Goal: Find contact information: Find contact information

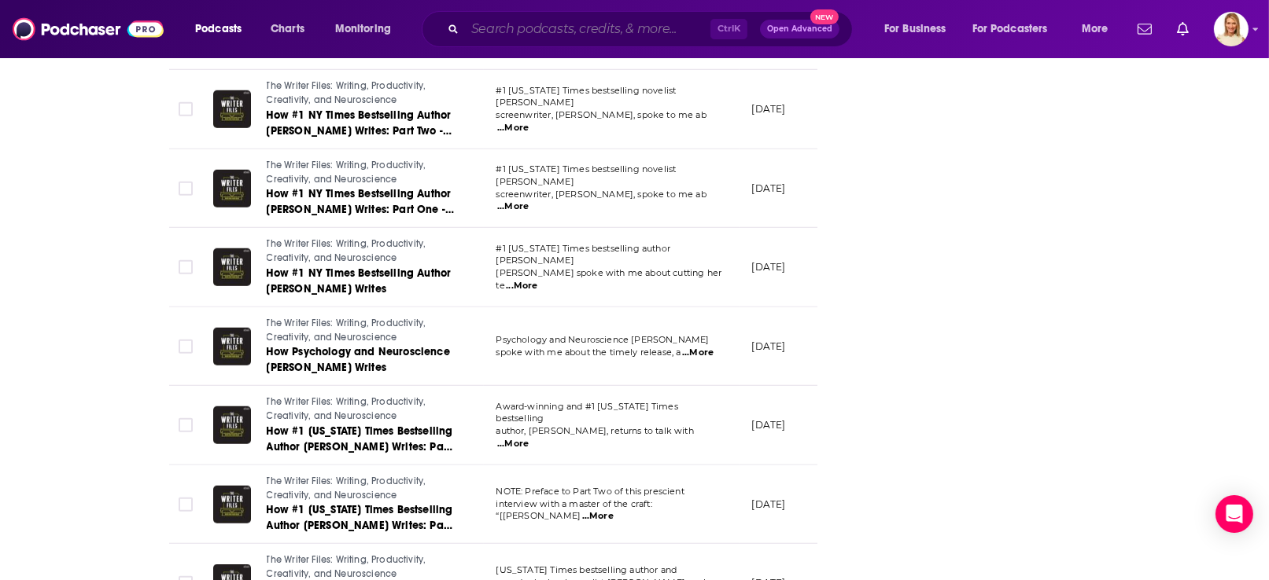
click at [552, 26] on input "Search podcasts, credits, & more..." at bounding box center [587, 29] width 245 height 25
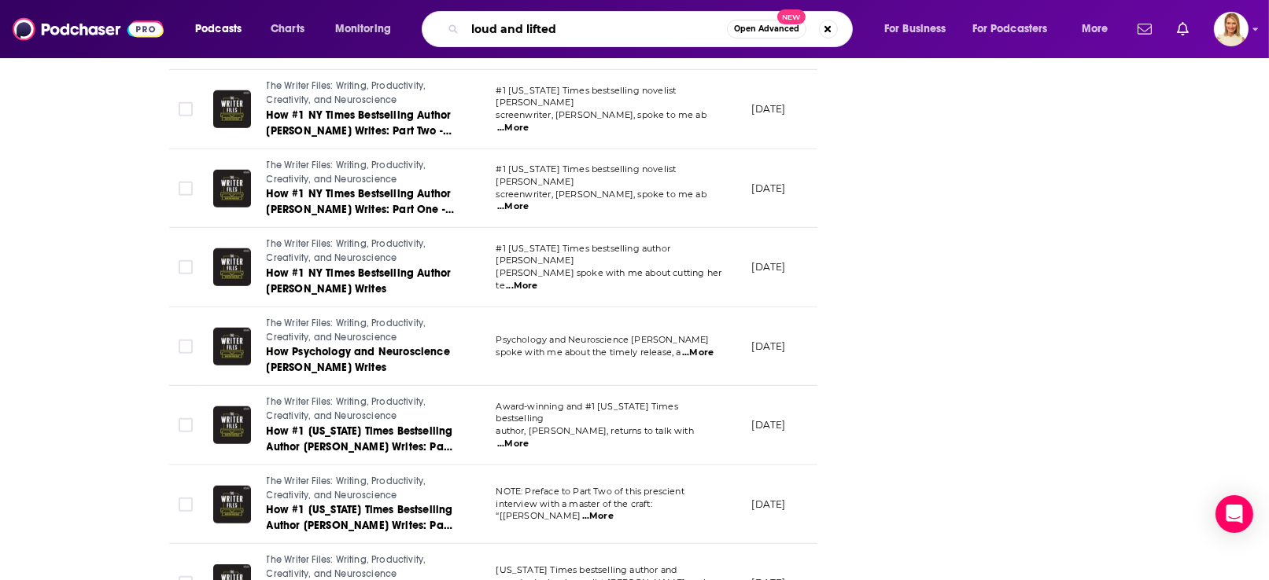
type input "loud and lifted"
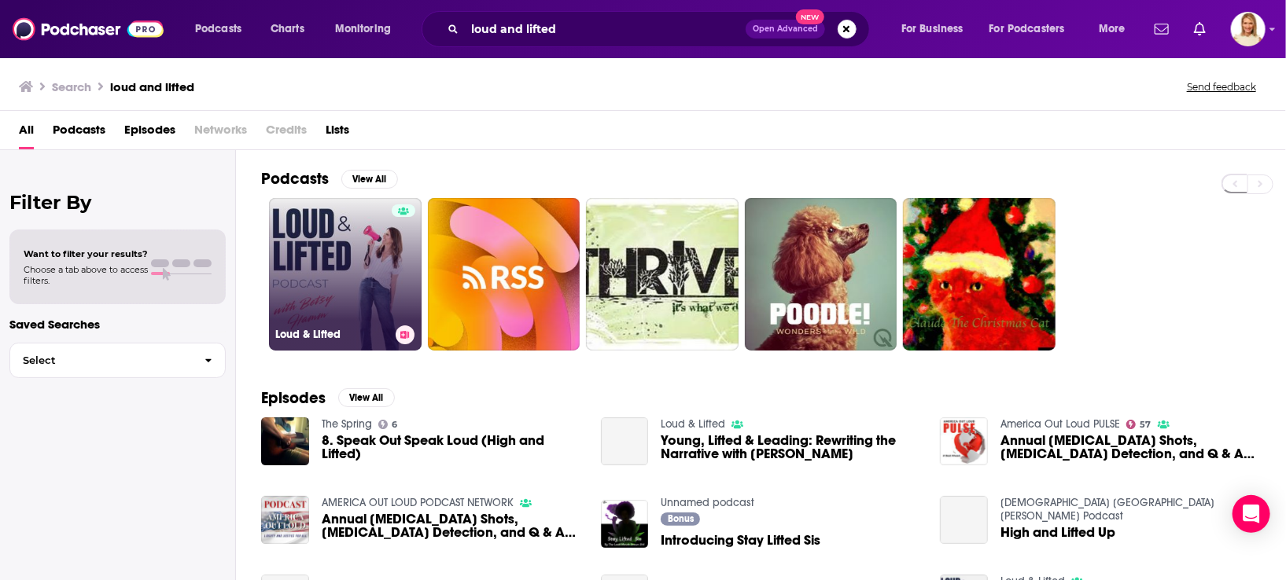
click at [401, 273] on div at bounding box center [404, 265] width 24 height 121
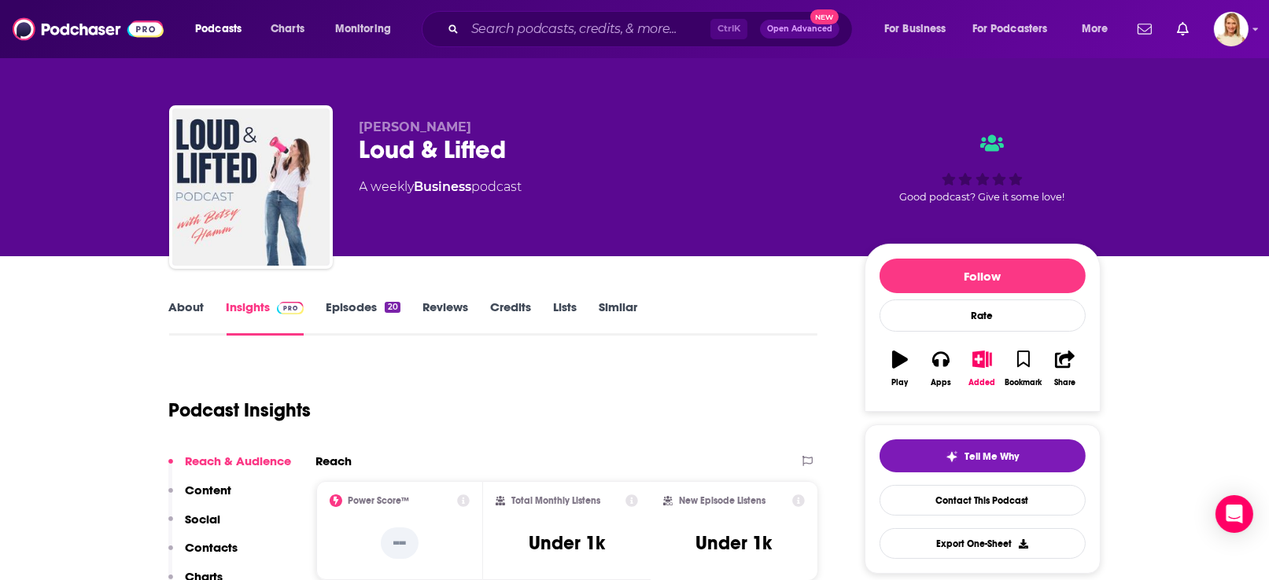
click at [186, 307] on link "About" at bounding box center [186, 318] width 35 height 36
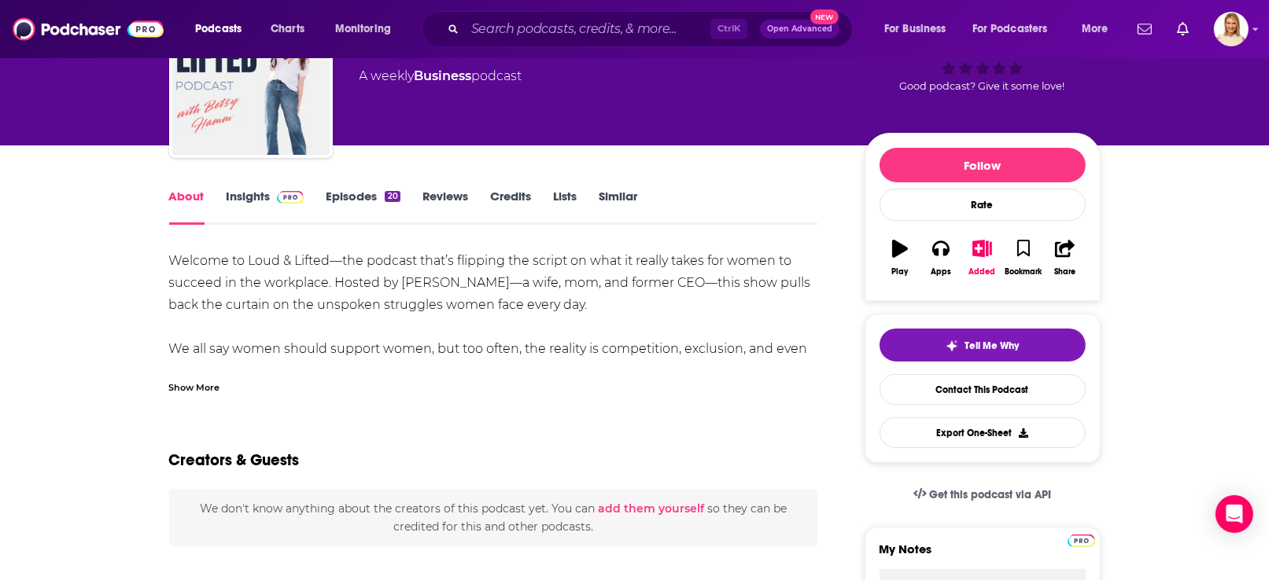
scroll to position [117, 0]
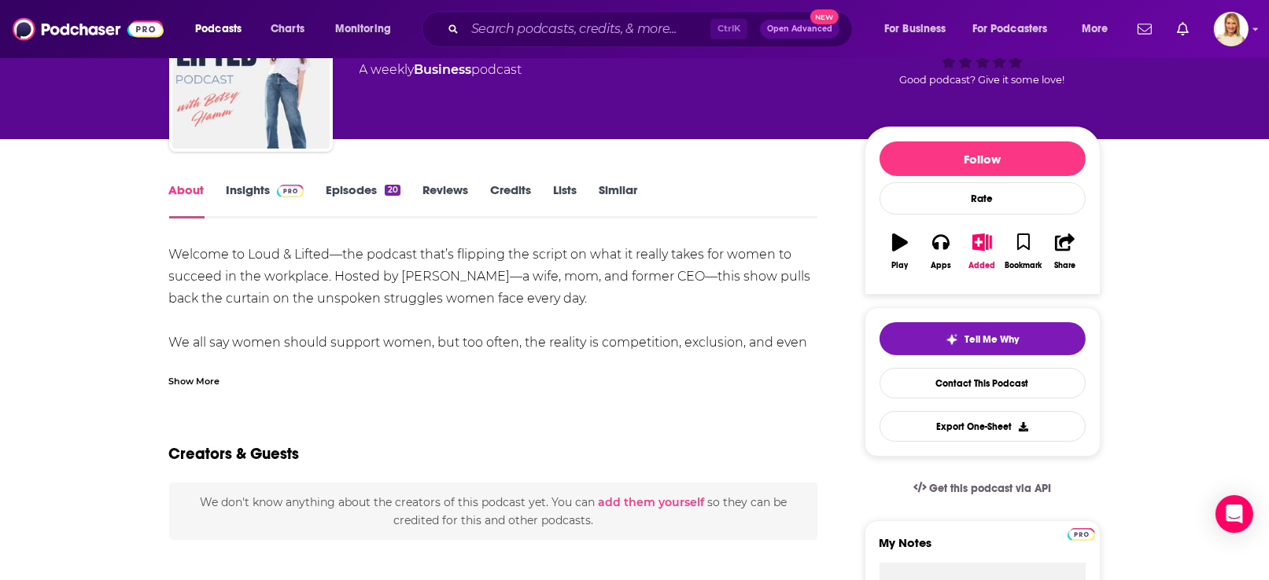
click at [264, 188] on link "Insights" at bounding box center [266, 200] width 78 height 36
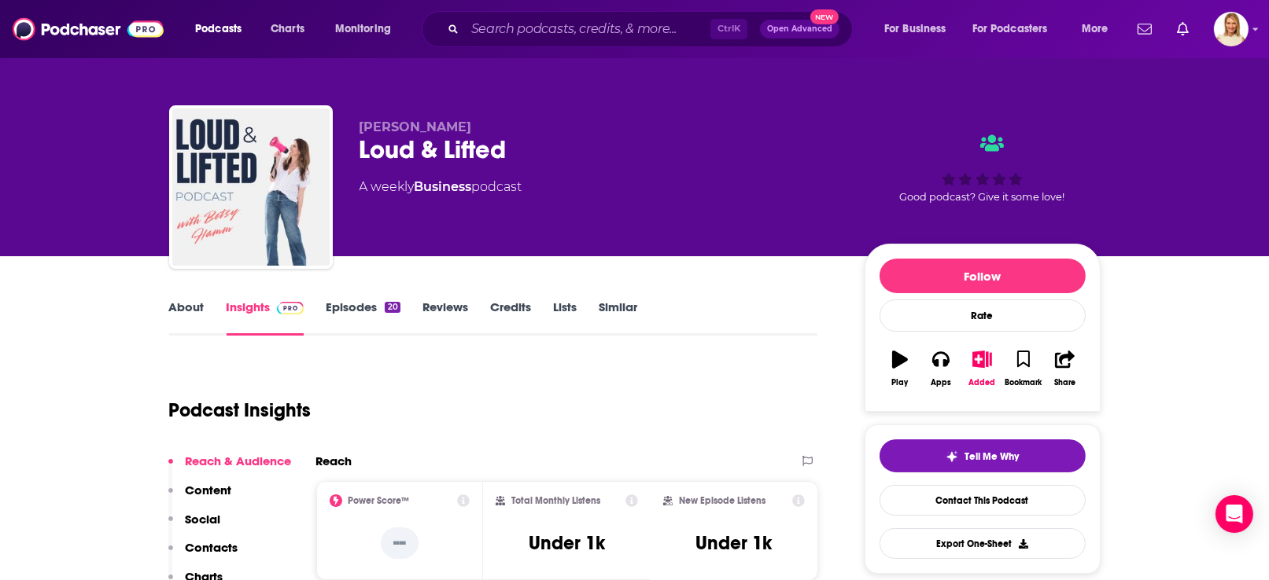
click at [352, 304] on link "Episodes 20" at bounding box center [363, 318] width 74 height 36
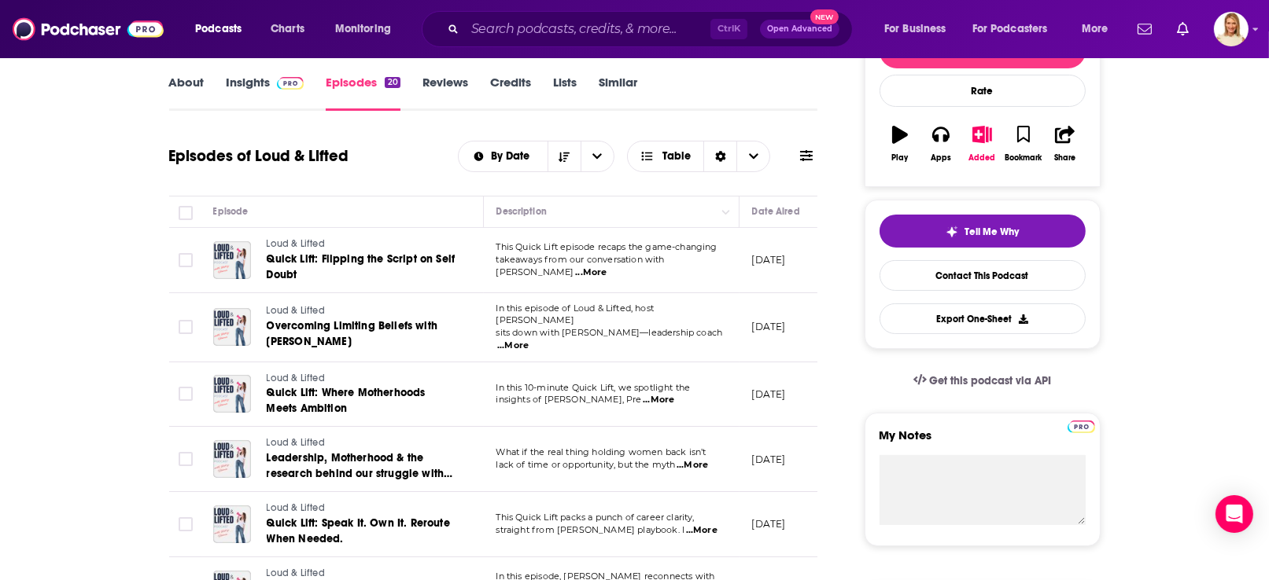
scroll to position [235, 0]
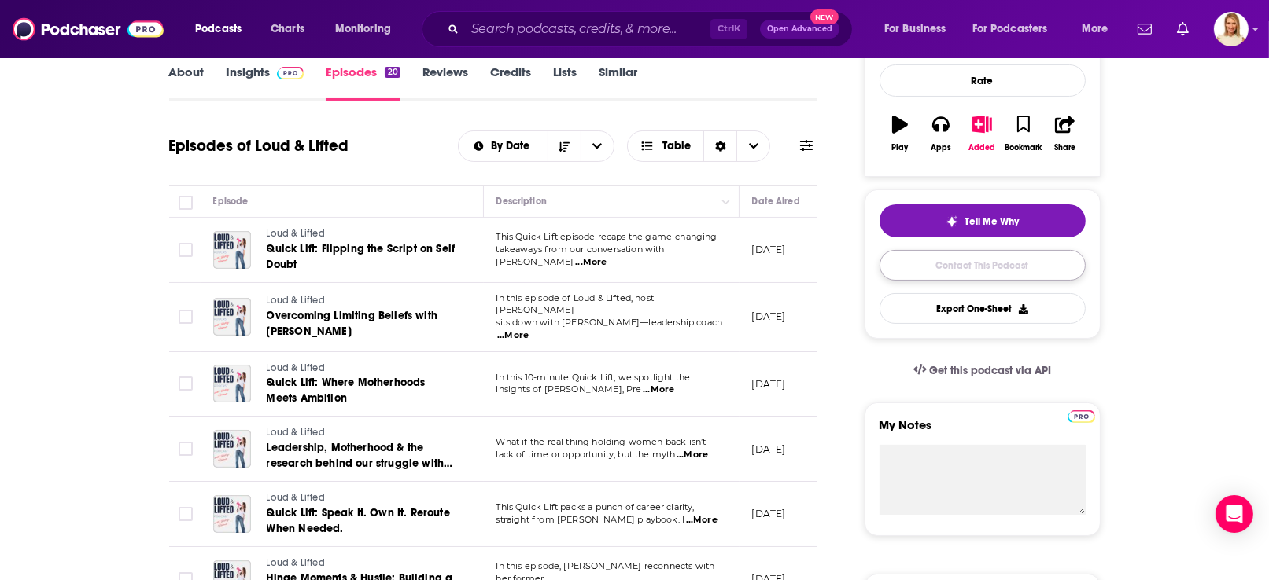
click at [990, 270] on link "Contact This Podcast" at bounding box center [982, 265] width 206 height 31
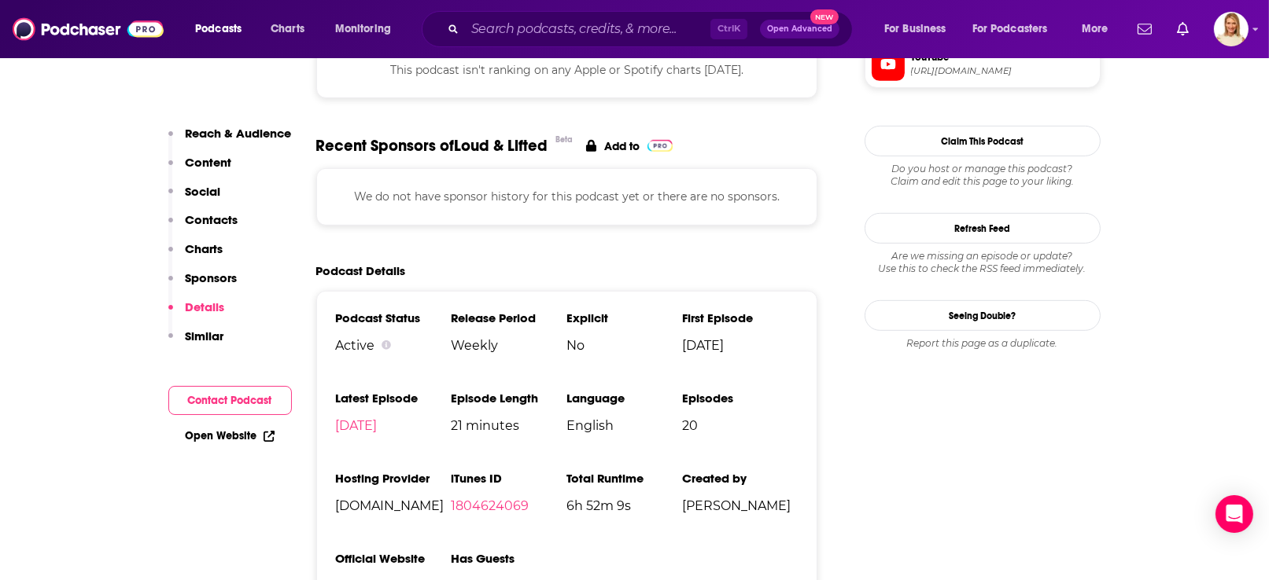
scroll to position [1236, 0]
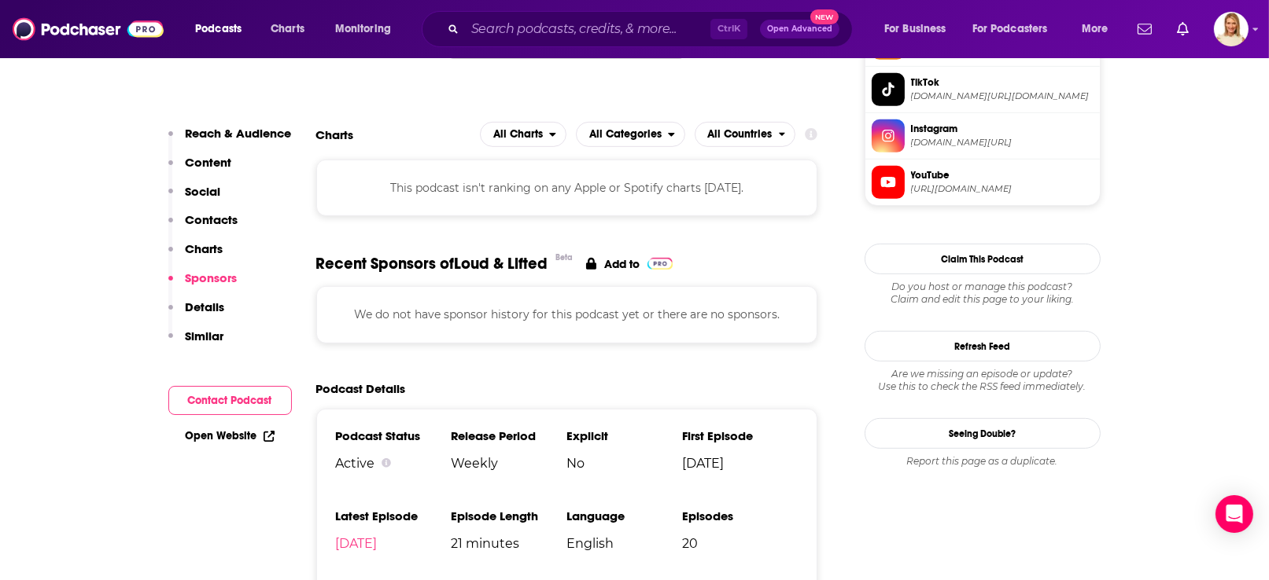
click at [247, 404] on button "Contact Podcast" at bounding box center [229, 400] width 123 height 29
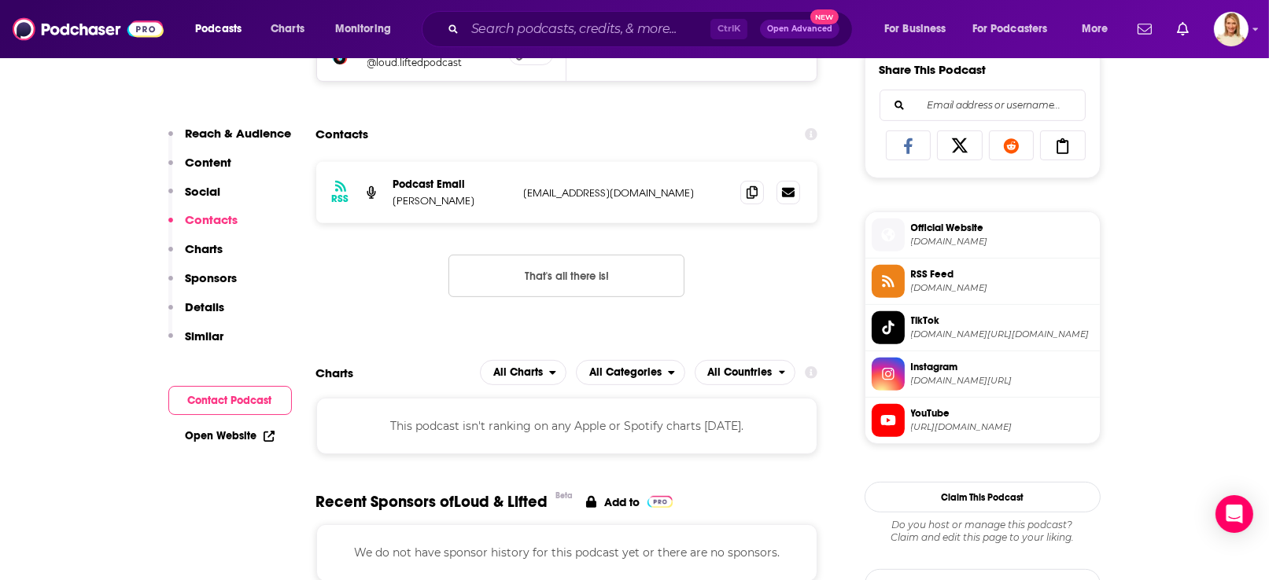
scroll to position [900, 0]
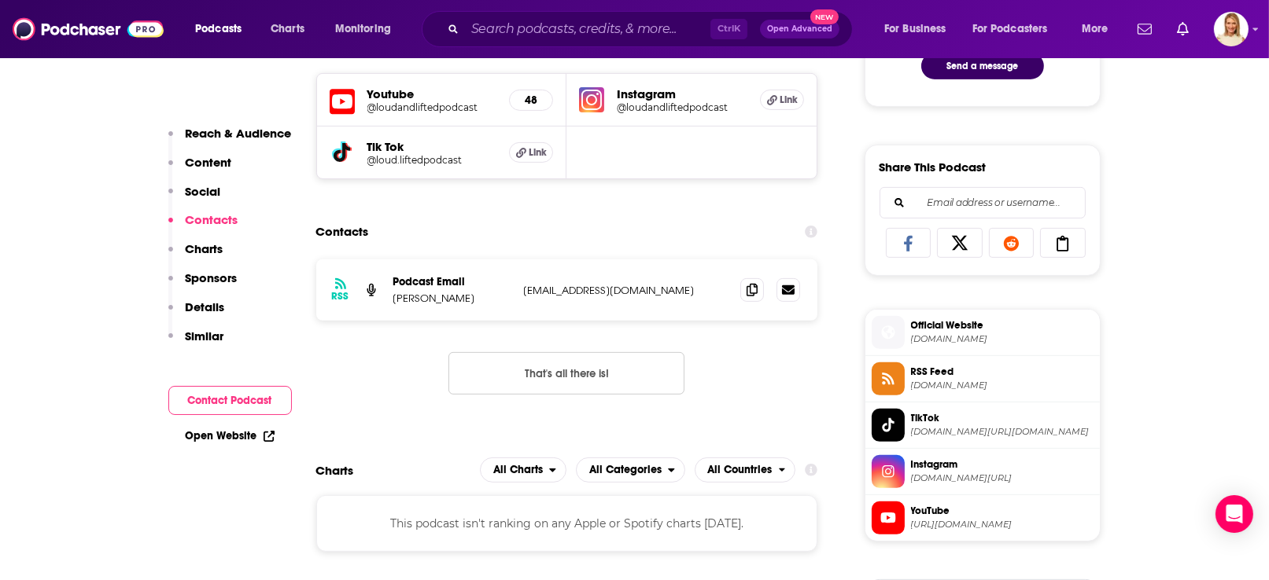
drag, startPoint x: 680, startPoint y: 289, endPoint x: 510, endPoint y: 282, distance: 170.8
click at [0, 0] on div "Podcast Email [PERSON_NAME] [EMAIL_ADDRESS][DOMAIN_NAME] [EMAIL_ADDRESS][DOMAIN…" at bounding box center [0, 0] width 0 height 0
drag, startPoint x: 510, startPoint y: 282, endPoint x: 510, endPoint y: 290, distance: 8.7
click at [514, 289] on div "RSS Podcast Email [PERSON_NAME] [EMAIL_ADDRESS][DOMAIN_NAME] [EMAIL_ADDRESS][DO…" at bounding box center [567, 290] width 502 height 61
click at [709, 297] on p "[EMAIL_ADDRESS][DOMAIN_NAME]" at bounding box center [626, 290] width 205 height 13
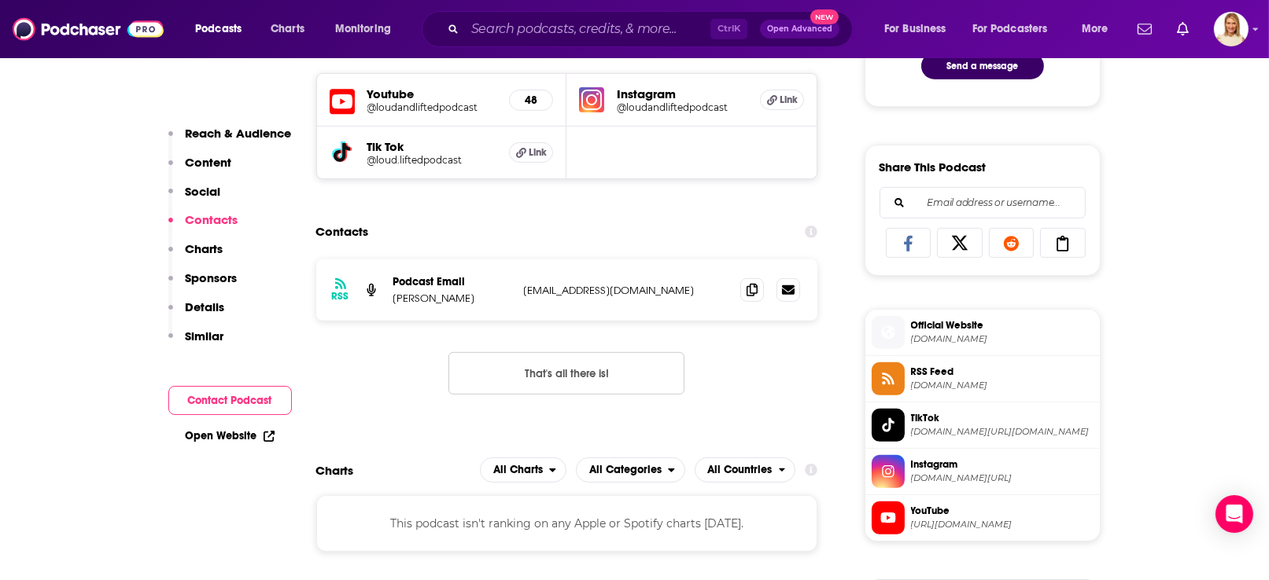
drag, startPoint x: 693, startPoint y: 288, endPoint x: 509, endPoint y: 295, distance: 184.2
click at [0, 0] on div "Podcast Email [PERSON_NAME] [EMAIL_ADDRESS][DOMAIN_NAME] [EMAIL_ADDRESS][DOMAIN…" at bounding box center [0, 0] width 0 height 0
copy div "[EMAIL_ADDRESS][DOMAIN_NAME]"
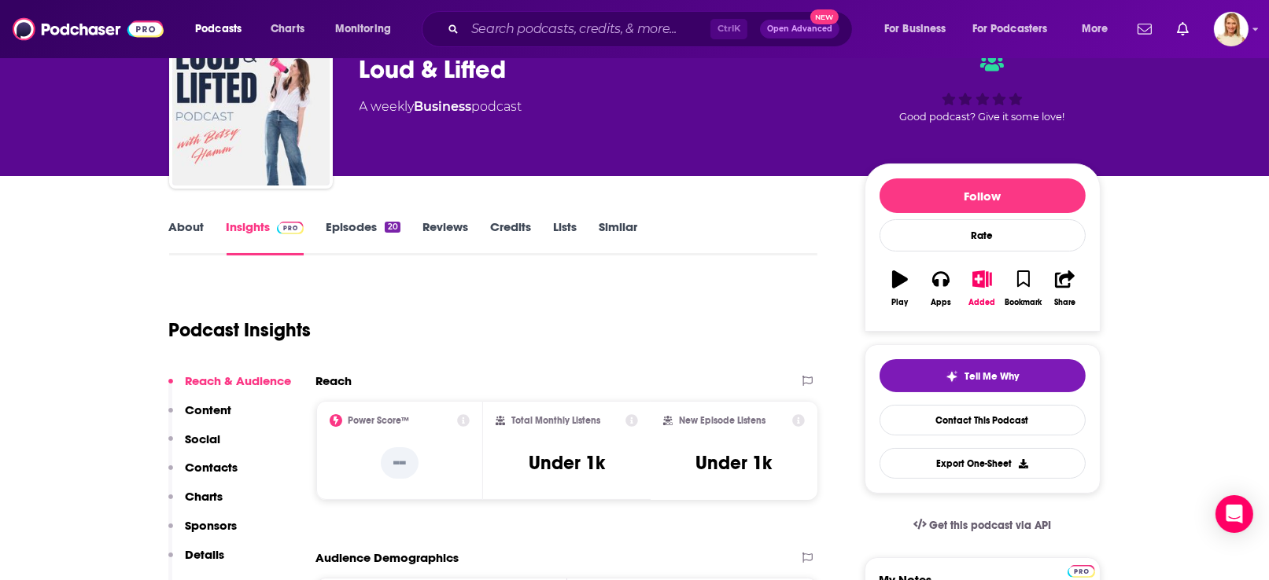
scroll to position [74, 0]
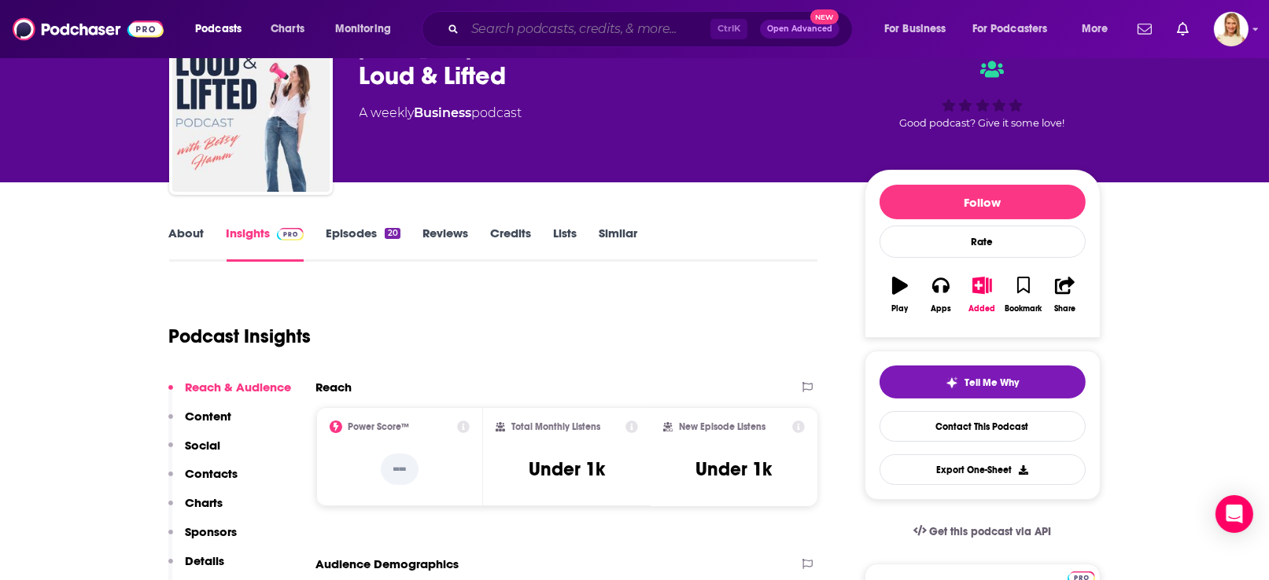
drag, startPoint x: 581, startPoint y: 24, endPoint x: 589, endPoint y: 26, distance: 8.0
click at [589, 26] on input "Search podcasts, credits, & more..." at bounding box center [587, 29] width 245 height 25
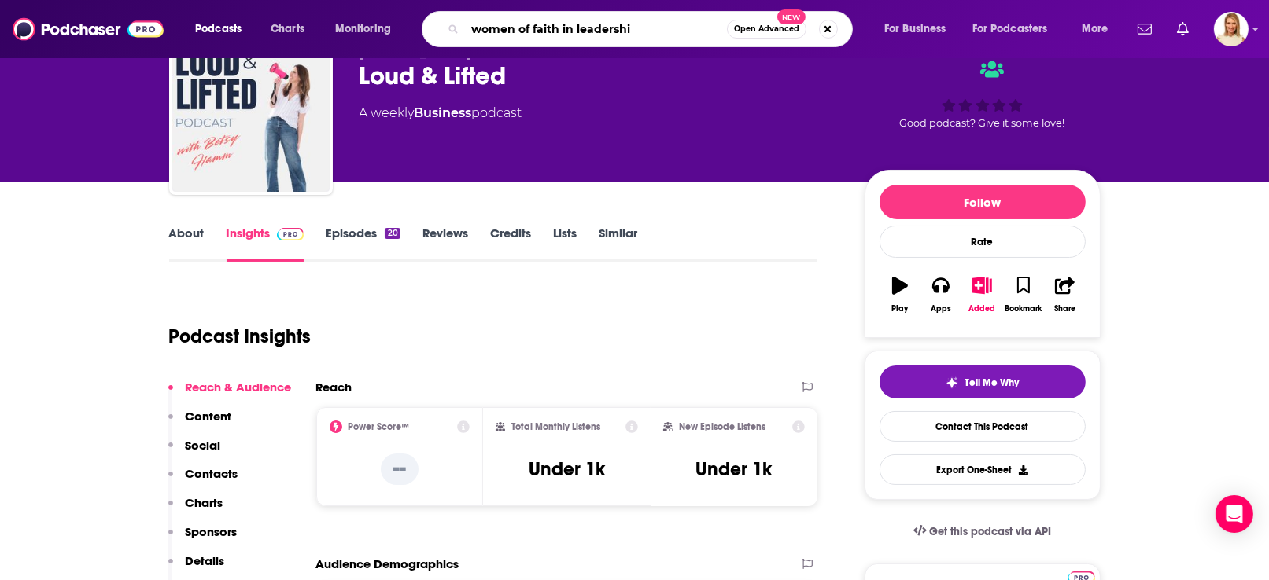
type input "women of faith in leadership"
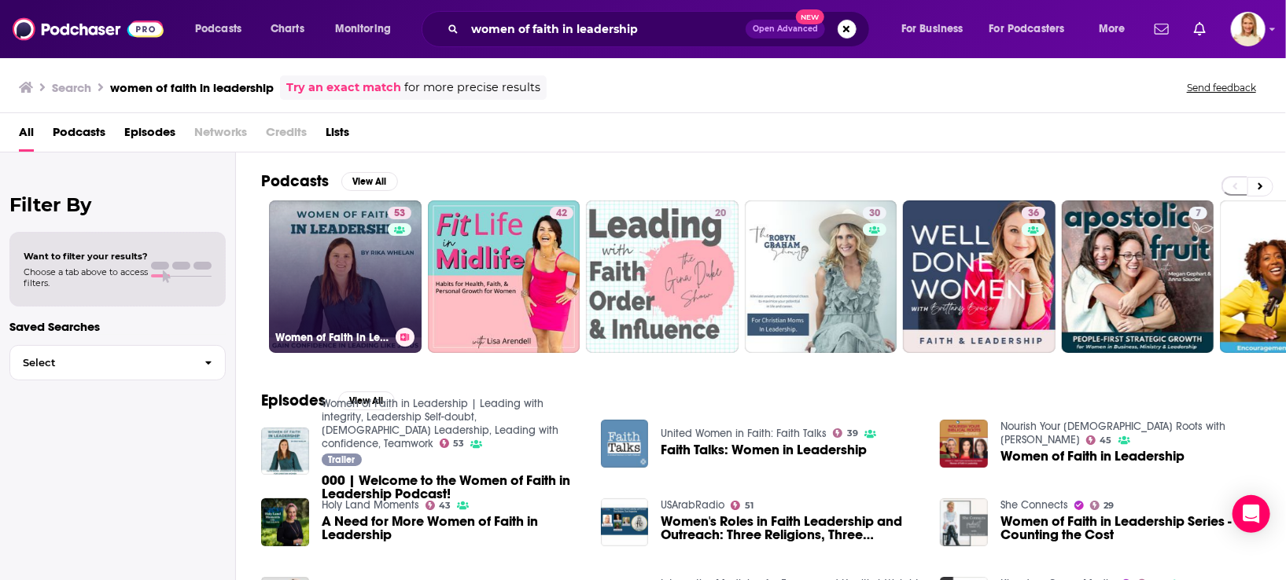
click at [341, 286] on link "53 Women of Faith in Leadership | Leading with integrity, Leadership Self-doubt…" at bounding box center [345, 277] width 153 height 153
click at [353, 263] on link "53 Women of Faith in Leadership | Leading with integrity, Leadership Self-doubt…" at bounding box center [345, 277] width 153 height 153
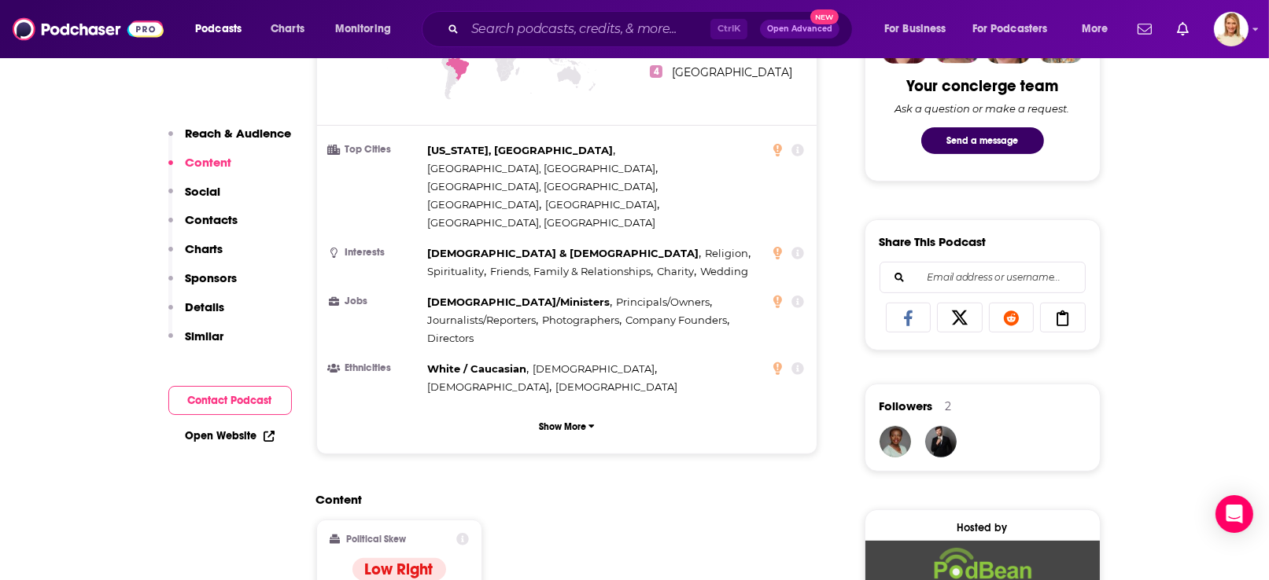
scroll to position [1179, 0]
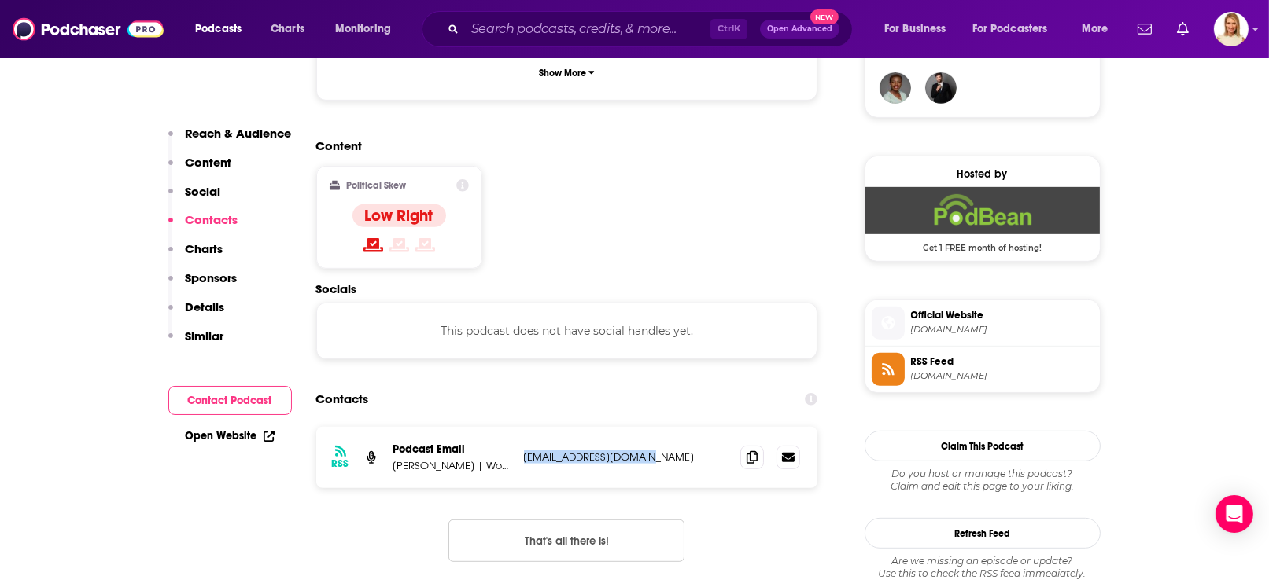
drag, startPoint x: 651, startPoint y: 360, endPoint x: 522, endPoint y: 361, distance: 128.2
click at [522, 427] on div "RSS Podcast Email [PERSON_NAME] | Workplace Gossip Strategist [EMAIL_ADDRESS][D…" at bounding box center [567, 457] width 502 height 61
copy p "[EMAIL_ADDRESS][DOMAIN_NAME]"
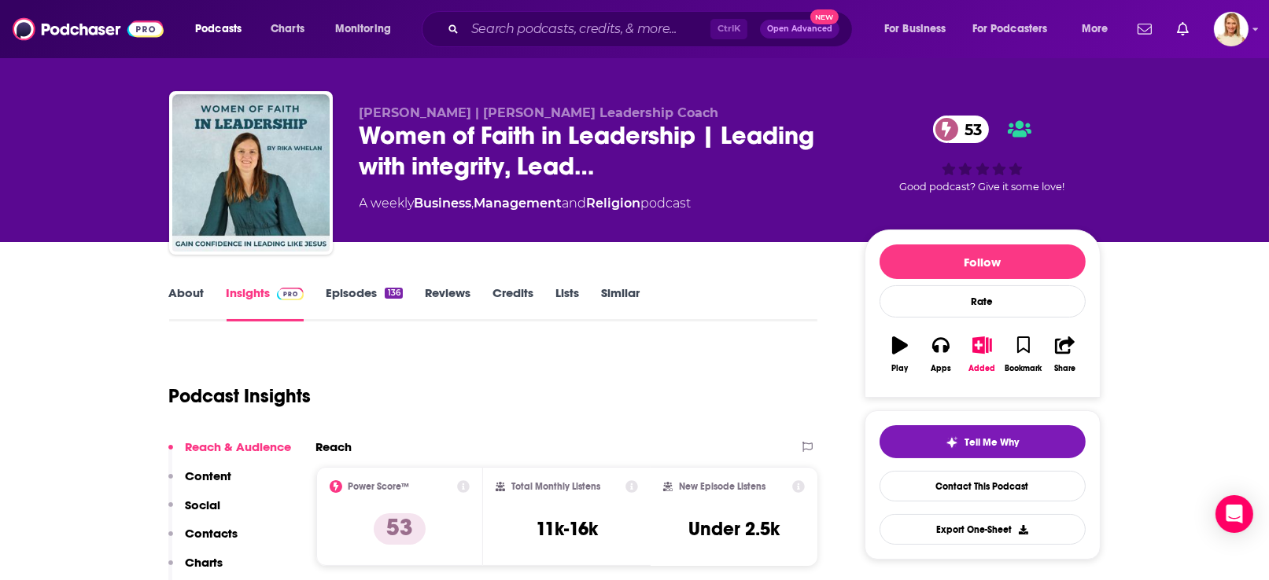
scroll to position [0, 0]
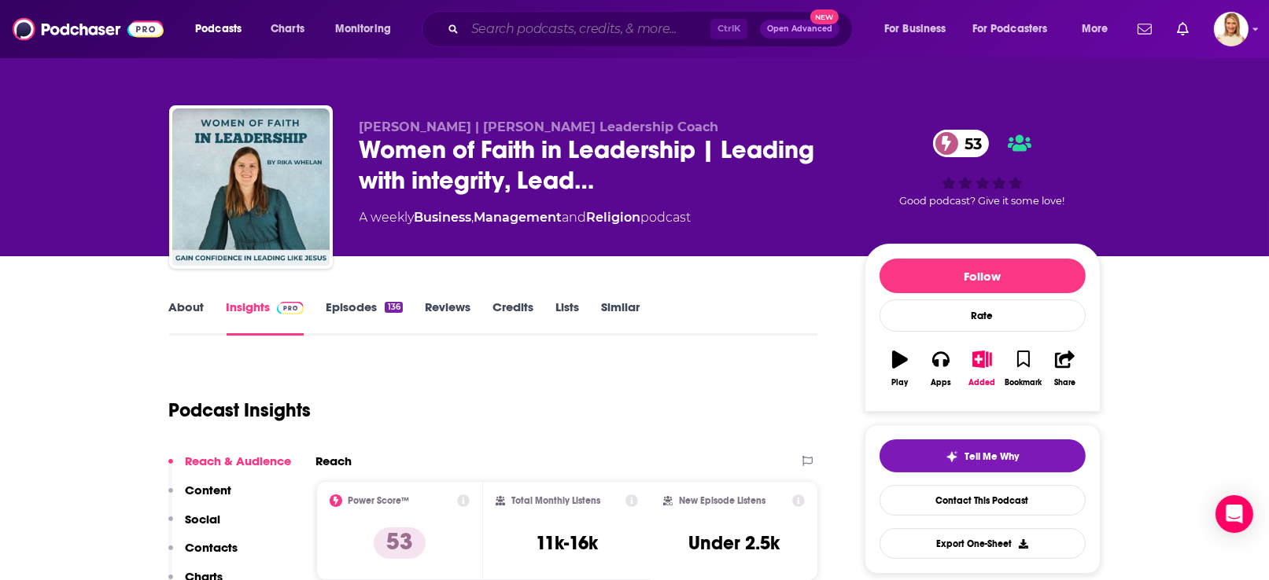
click at [622, 20] on input "Search podcasts, credits, & more..." at bounding box center [587, 29] width 245 height 25
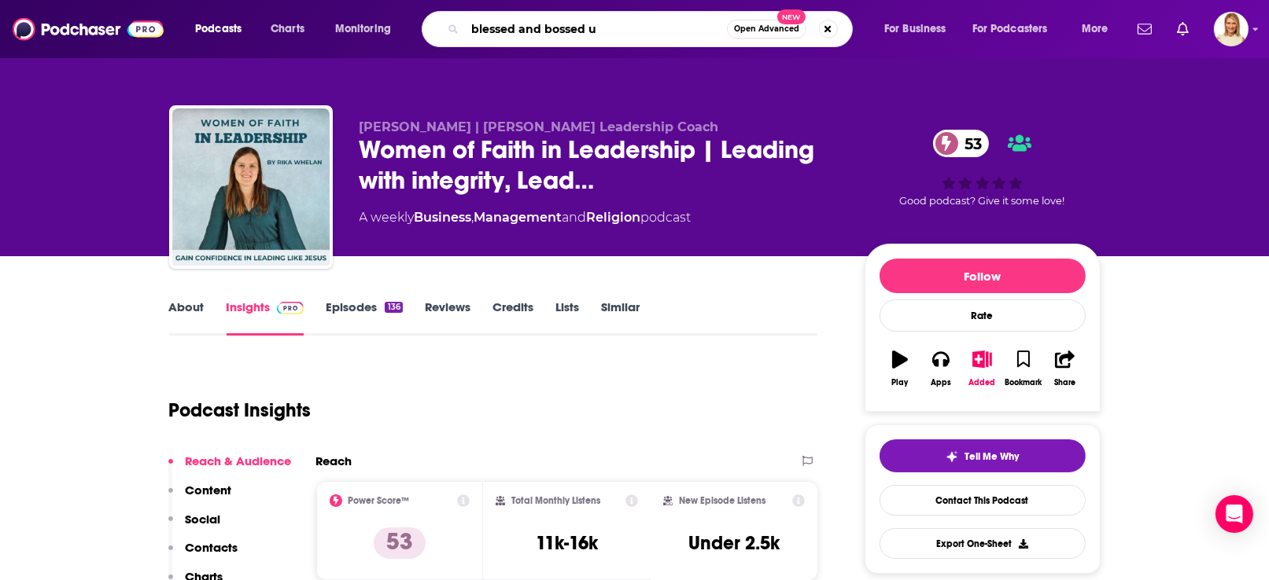
type input "blessed and bossed up"
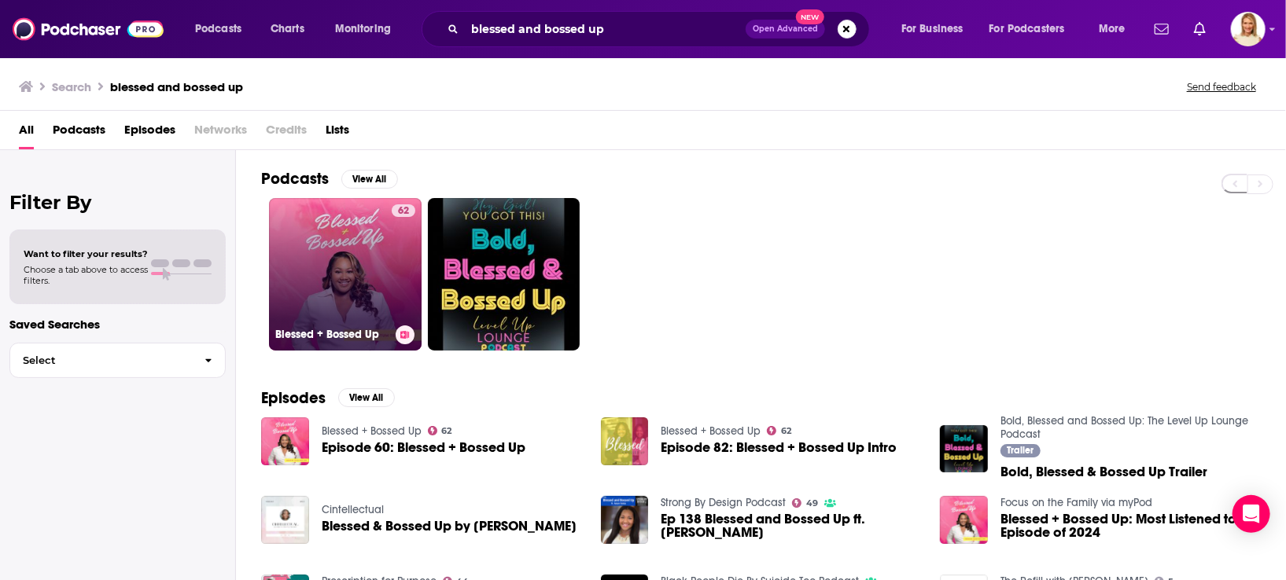
click at [380, 252] on link "62 Blessed + Bossed Up" at bounding box center [345, 274] width 153 height 153
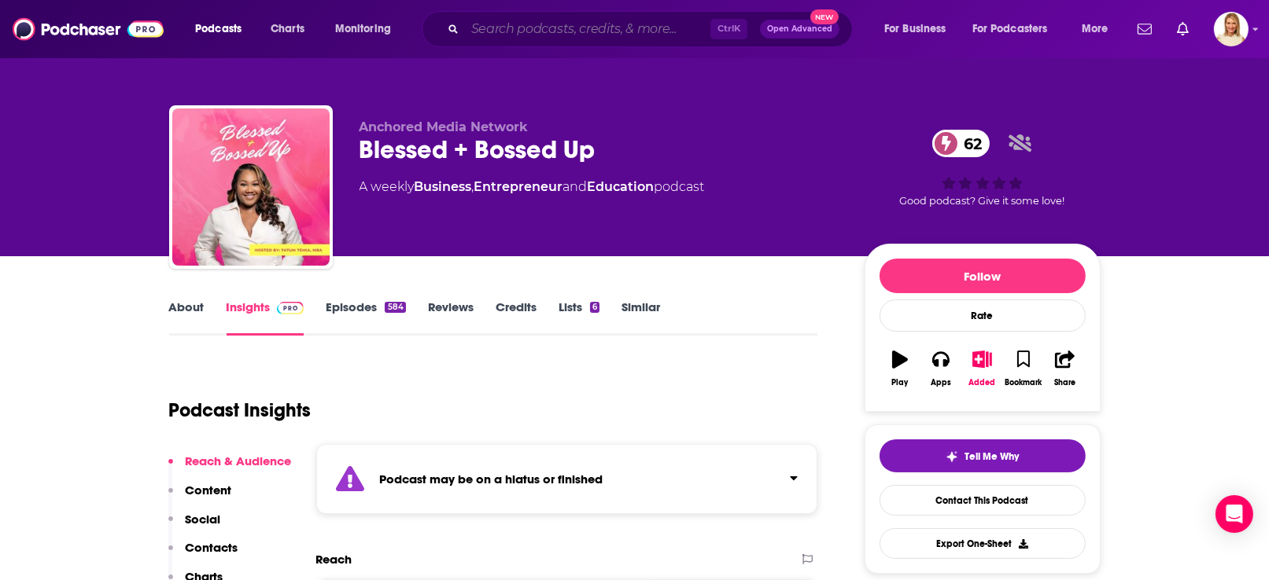
click at [533, 34] on input "Search podcasts, credits, & more..." at bounding box center [587, 29] width 245 height 25
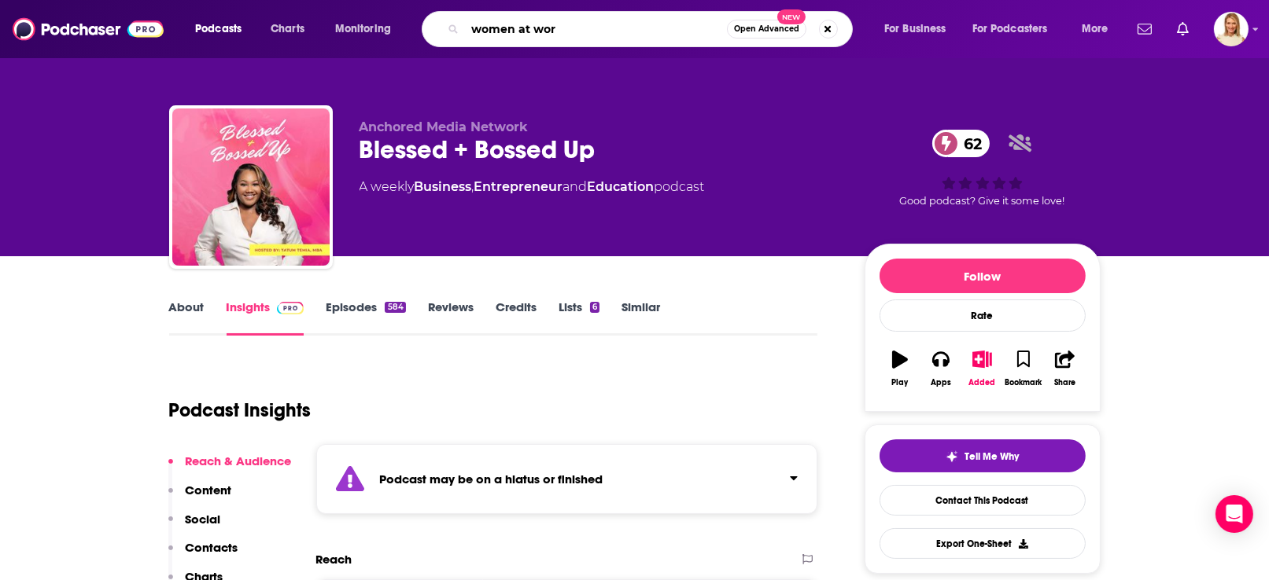
type input "women at work"
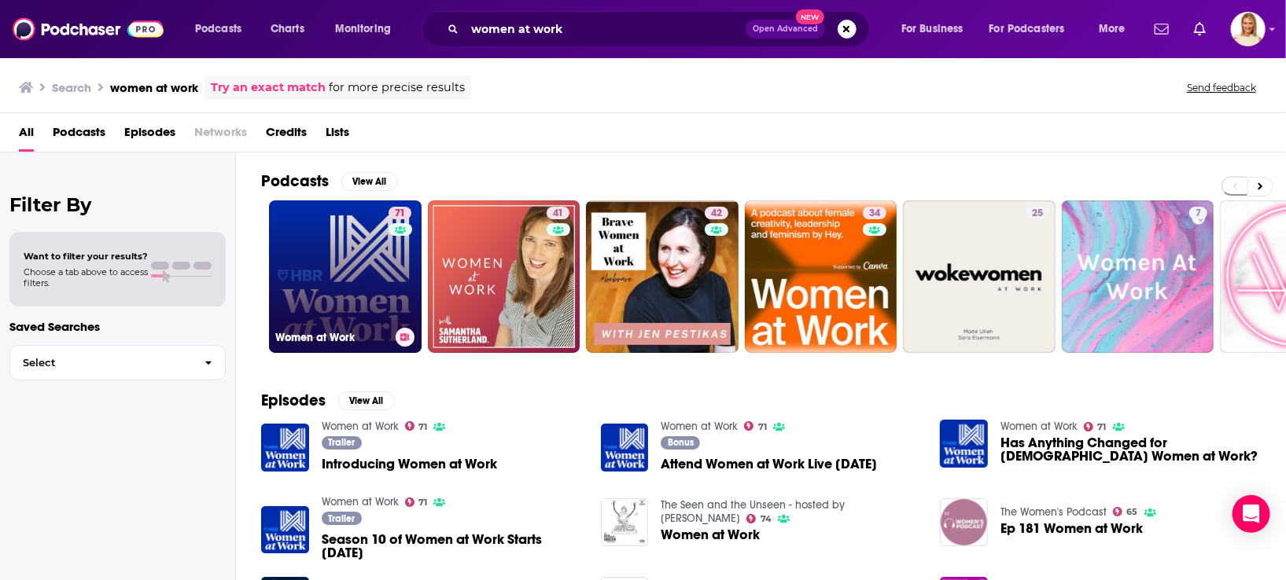
click at [379, 305] on link "71 Women at Work" at bounding box center [345, 277] width 153 height 153
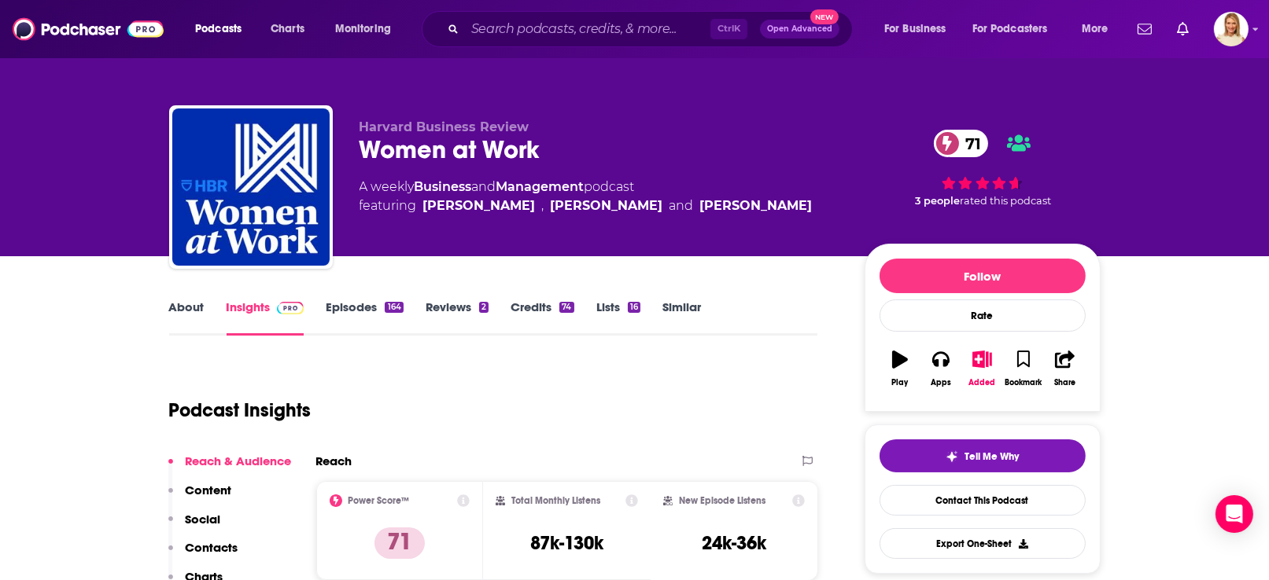
click at [193, 306] on link "About" at bounding box center [186, 318] width 35 height 36
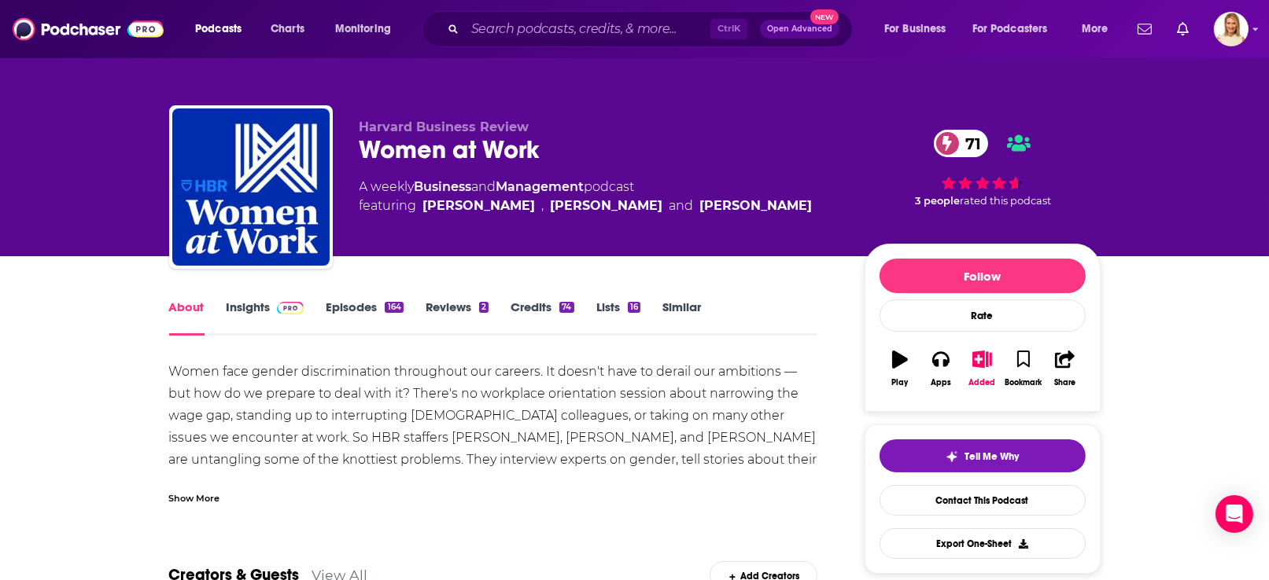
click at [262, 304] on link "Insights" at bounding box center [266, 318] width 78 height 36
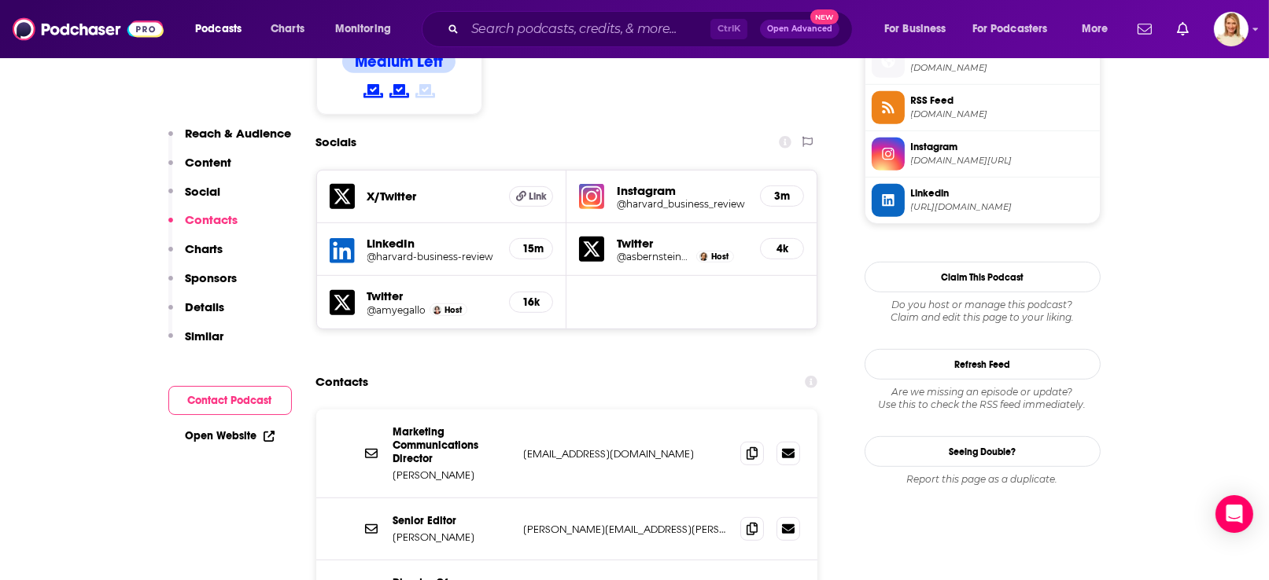
scroll to position [1415, 0]
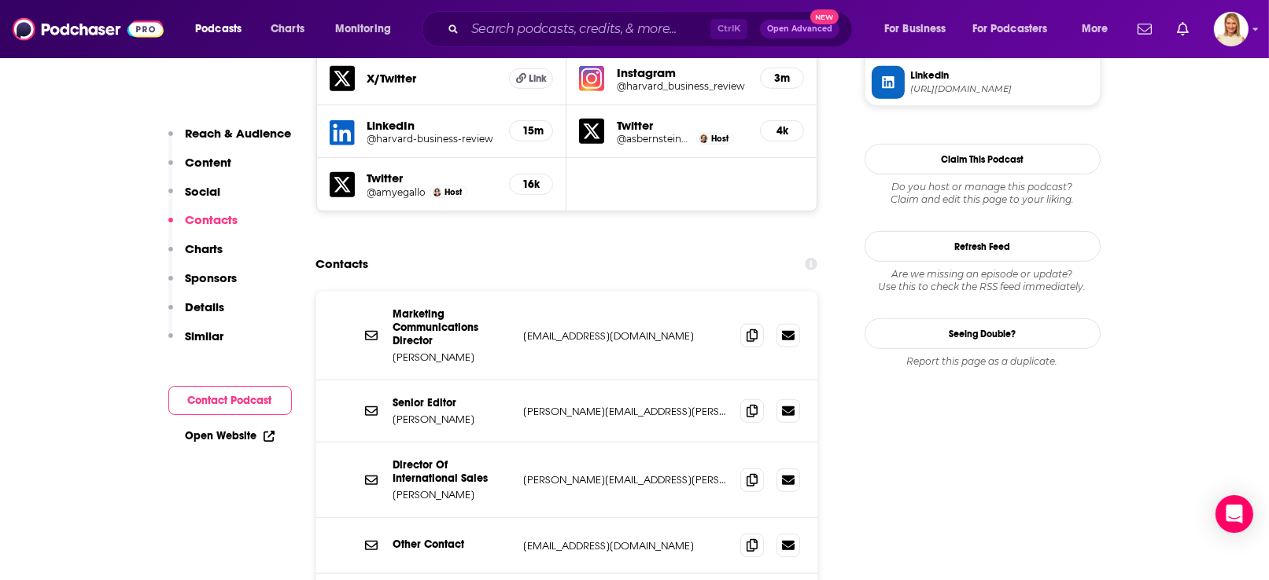
drag, startPoint x: 614, startPoint y: 524, endPoint x: 518, endPoint y: 518, distance: 96.1
copy p "[EMAIL_ADDRESS][DOMAIN_NAME]"
click at [620, 405] on p "[PERSON_NAME][EMAIL_ADDRESS][PERSON_NAME][DOMAIN_NAME]" at bounding box center [626, 411] width 205 height 13
click at [628, 405] on p "[PERSON_NAME][EMAIL_ADDRESS][PERSON_NAME][DOMAIN_NAME]" at bounding box center [626, 411] width 205 height 13
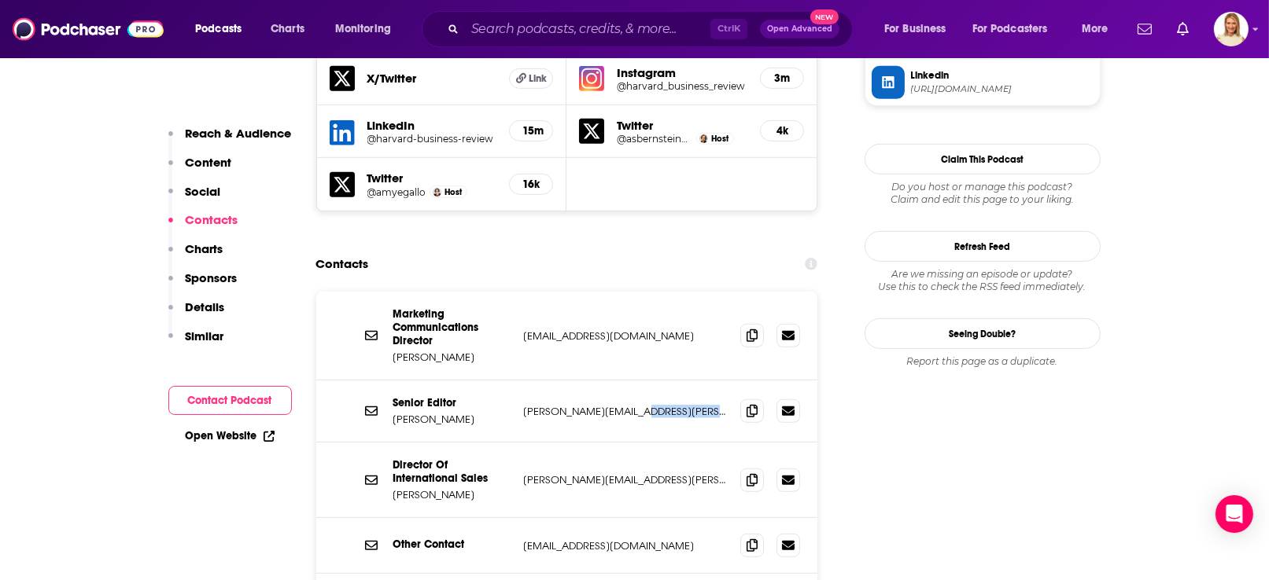
click at [628, 405] on p "[PERSON_NAME][EMAIL_ADDRESS][PERSON_NAME][DOMAIN_NAME]" at bounding box center [626, 411] width 205 height 13
click at [590, 405] on p "[PERSON_NAME][EMAIL_ADDRESS][PERSON_NAME][DOMAIN_NAME]" at bounding box center [626, 411] width 205 height 13
click at [538, 405] on p "[PERSON_NAME][EMAIL_ADDRESS][PERSON_NAME][DOMAIN_NAME]" at bounding box center [626, 411] width 205 height 13
click at [539, 405] on p "[PERSON_NAME][EMAIL_ADDRESS][PERSON_NAME][DOMAIN_NAME]" at bounding box center [626, 411] width 205 height 13
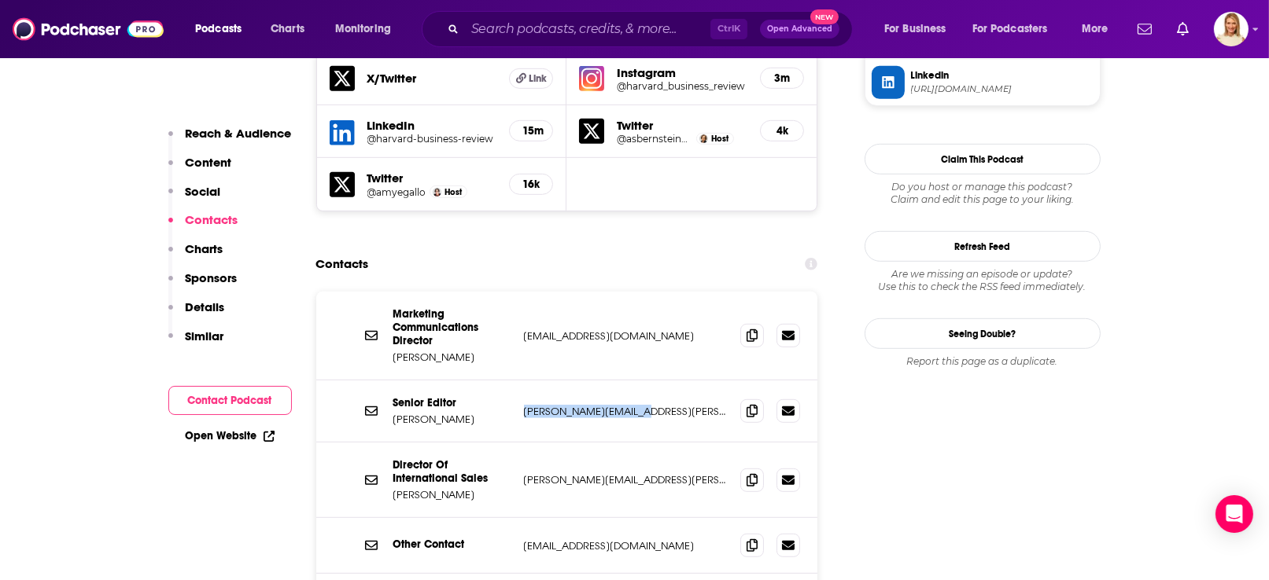
drag, startPoint x: 519, startPoint y: 331, endPoint x: 641, endPoint y: 332, distance: 121.9
click at [641, 381] on div "Senior Editor [PERSON_NAME] [PERSON_NAME][EMAIL_ADDRESS][PERSON_NAME][DOMAIN_NA…" at bounding box center [567, 412] width 502 height 62
copy p "[PERSON_NAME][EMAIL_ADDRESS][PERSON_NAME][DOMAIN_NAME]"
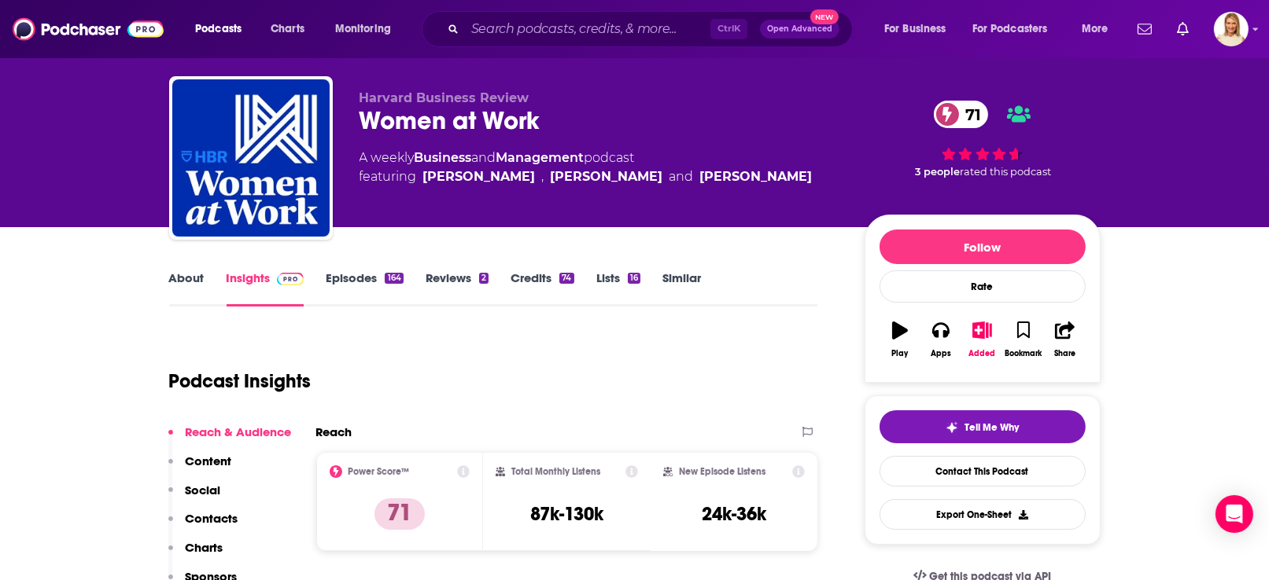
scroll to position [0, 0]
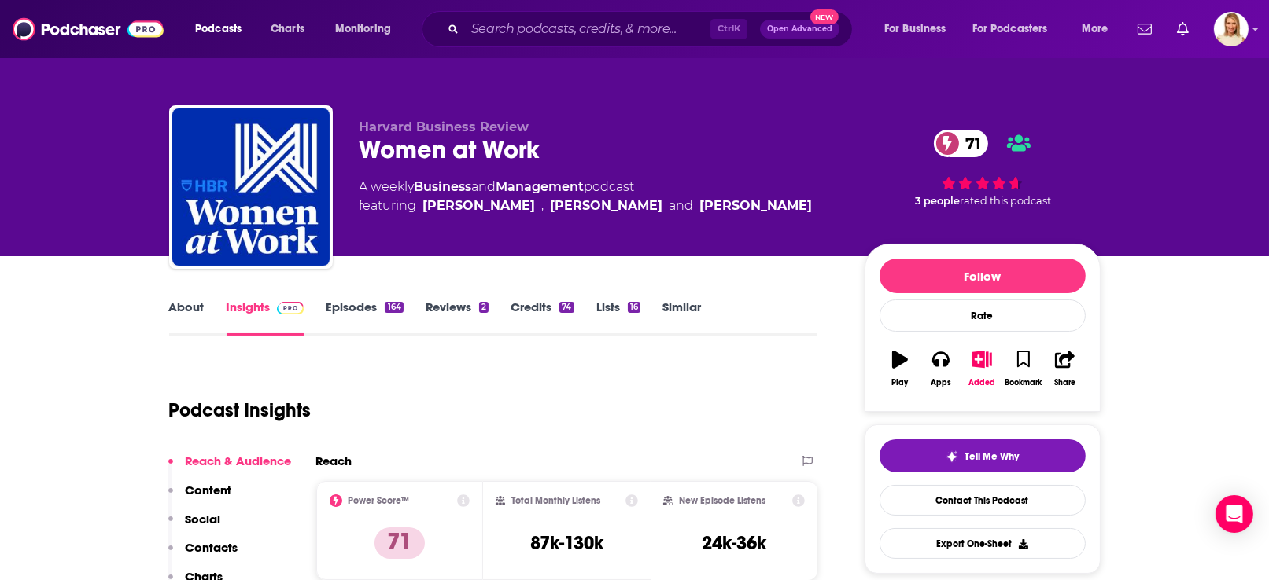
click at [353, 308] on link "Episodes 164" at bounding box center [364, 318] width 77 height 36
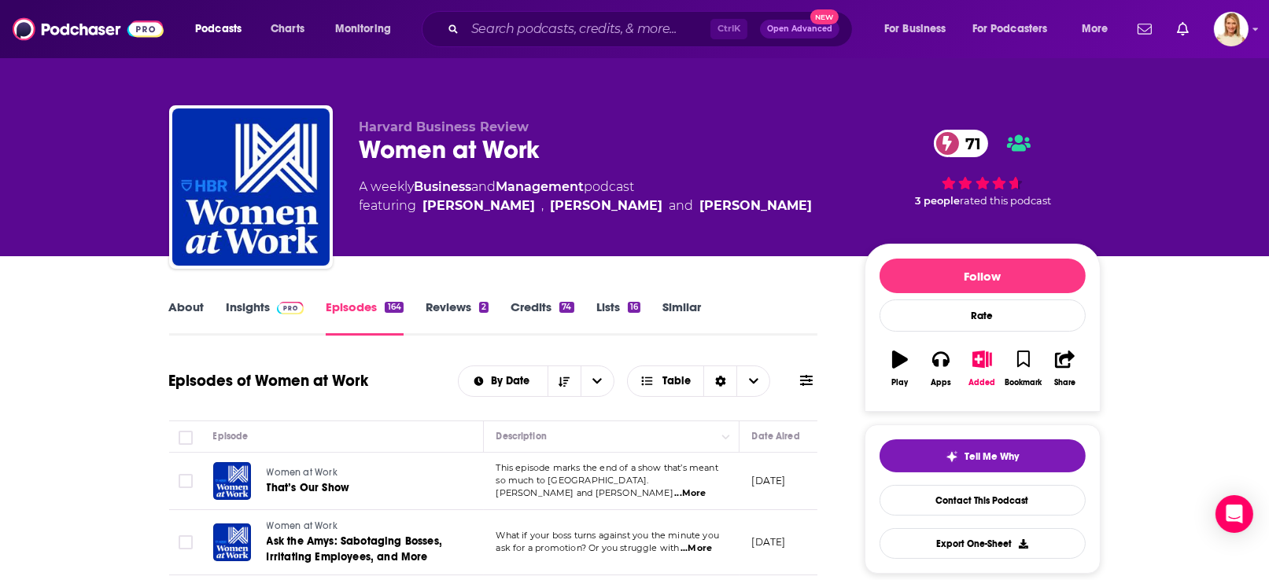
click at [706, 488] on span "...More" at bounding box center [689, 494] width 31 height 13
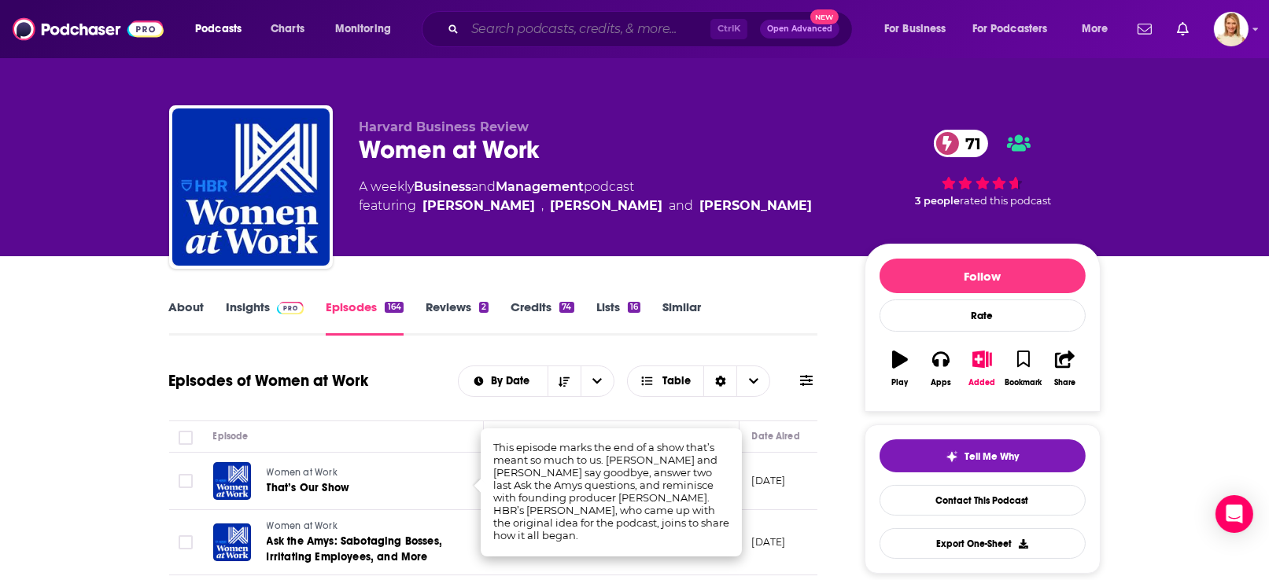
click at [591, 26] on input "Search podcasts, credits, & more..." at bounding box center [587, 29] width 245 height 25
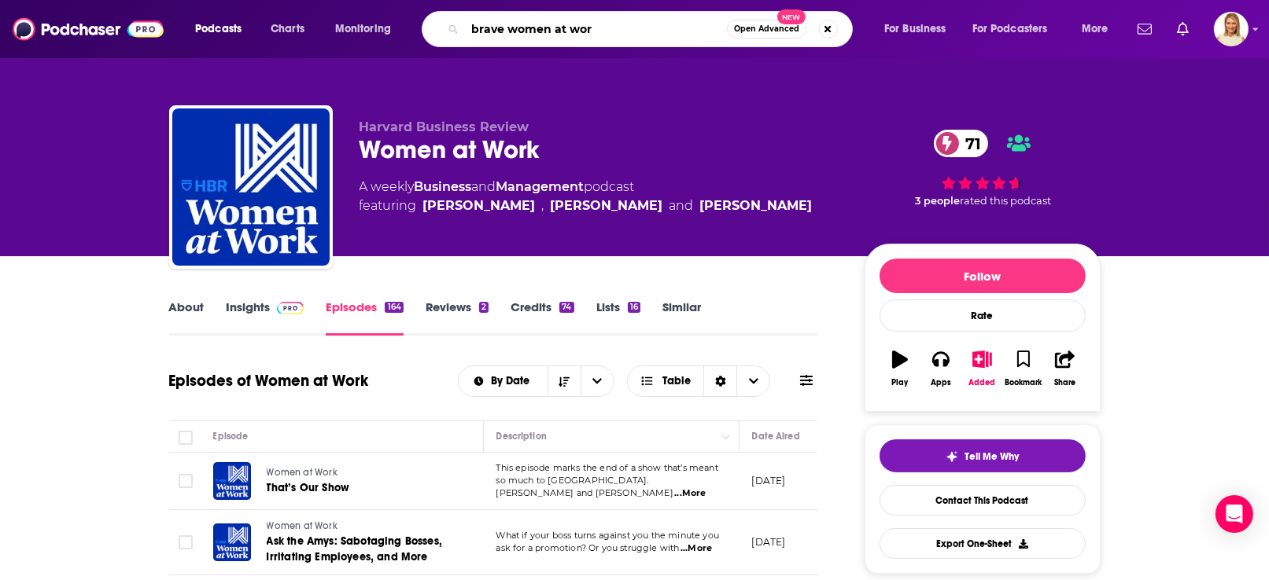
type input "brave women at work"
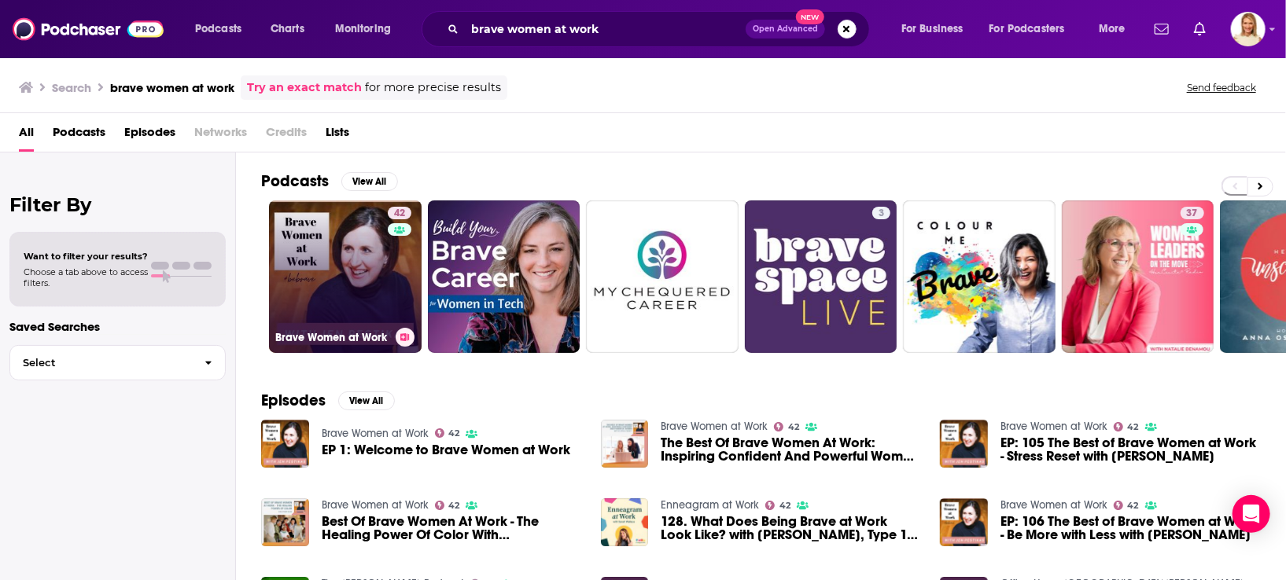
click at [327, 270] on link "42 Brave Women at Work" at bounding box center [345, 277] width 153 height 153
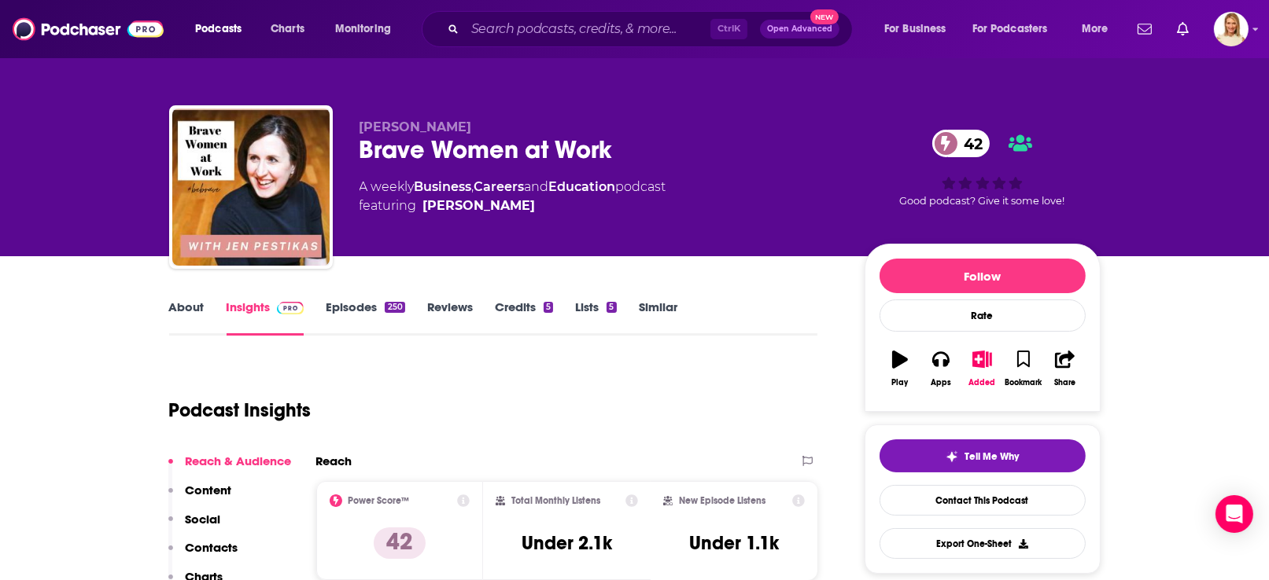
click at [195, 303] on link "About" at bounding box center [186, 318] width 35 height 36
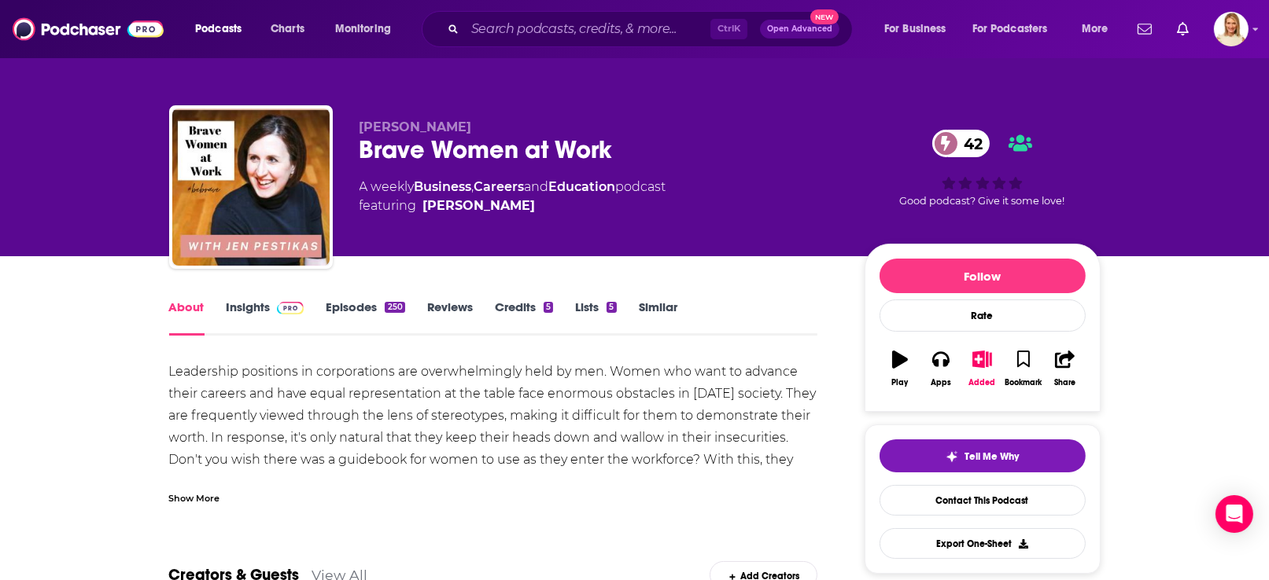
click at [209, 496] on div "Show More" at bounding box center [194, 497] width 51 height 15
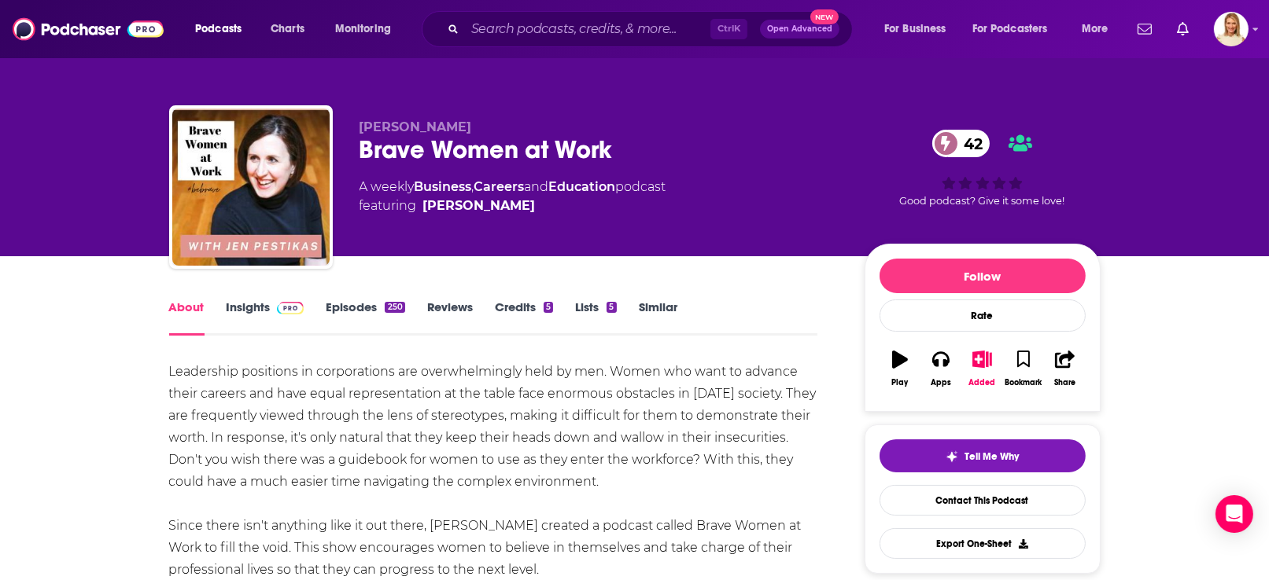
click at [372, 308] on link "Episodes 250" at bounding box center [365, 318] width 79 height 36
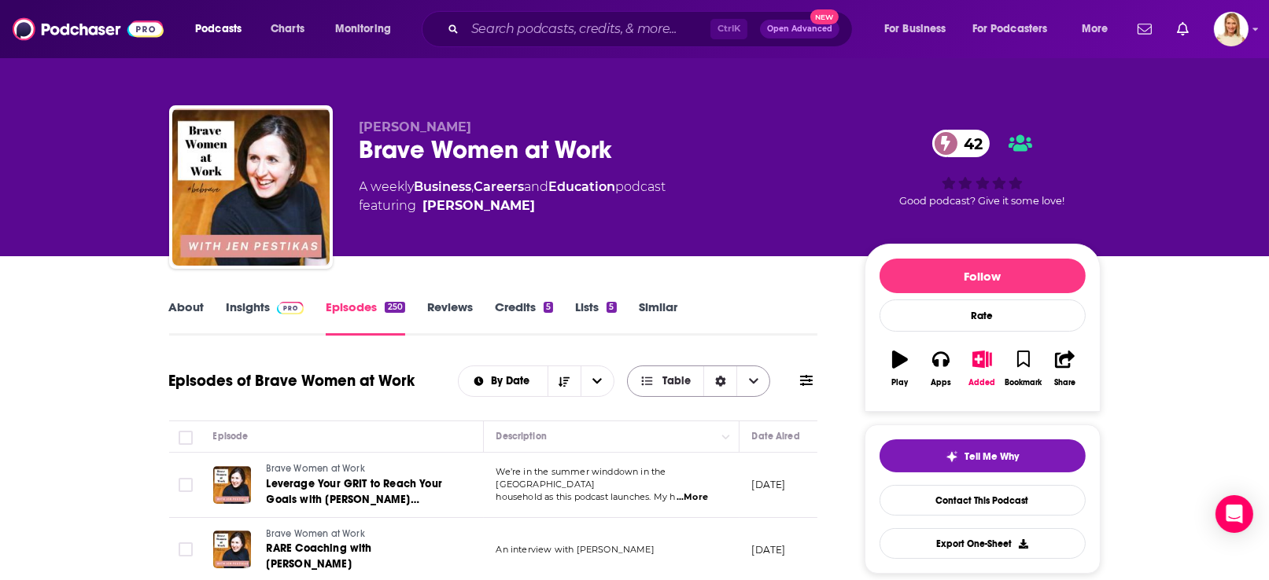
scroll to position [117, 0]
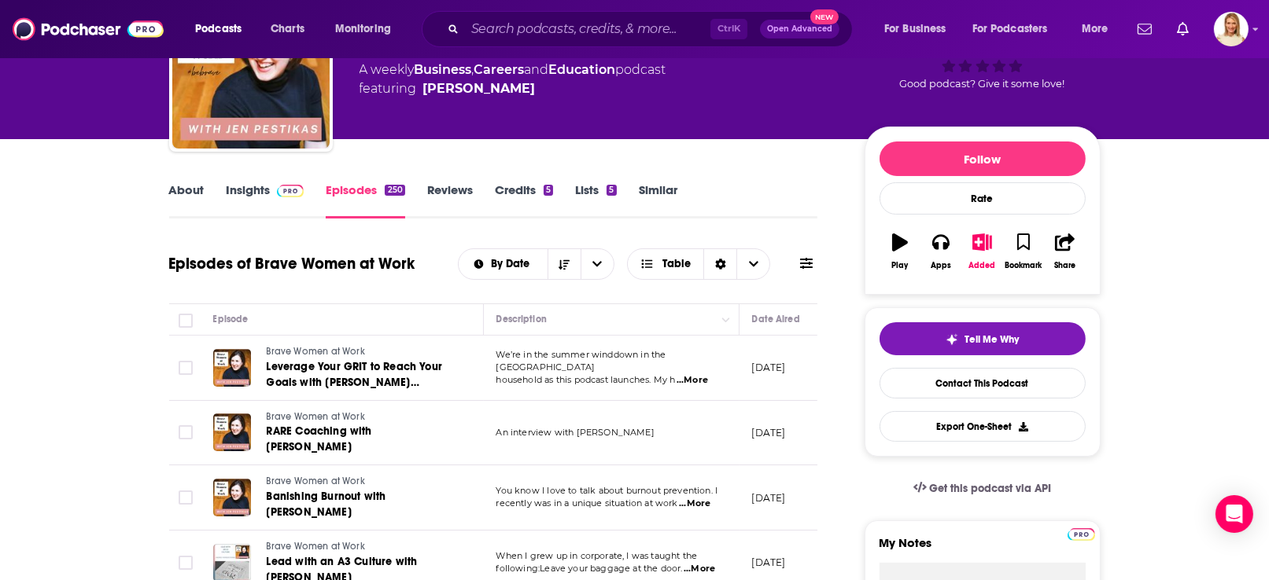
click at [705, 374] on span "...More" at bounding box center [691, 380] width 31 height 13
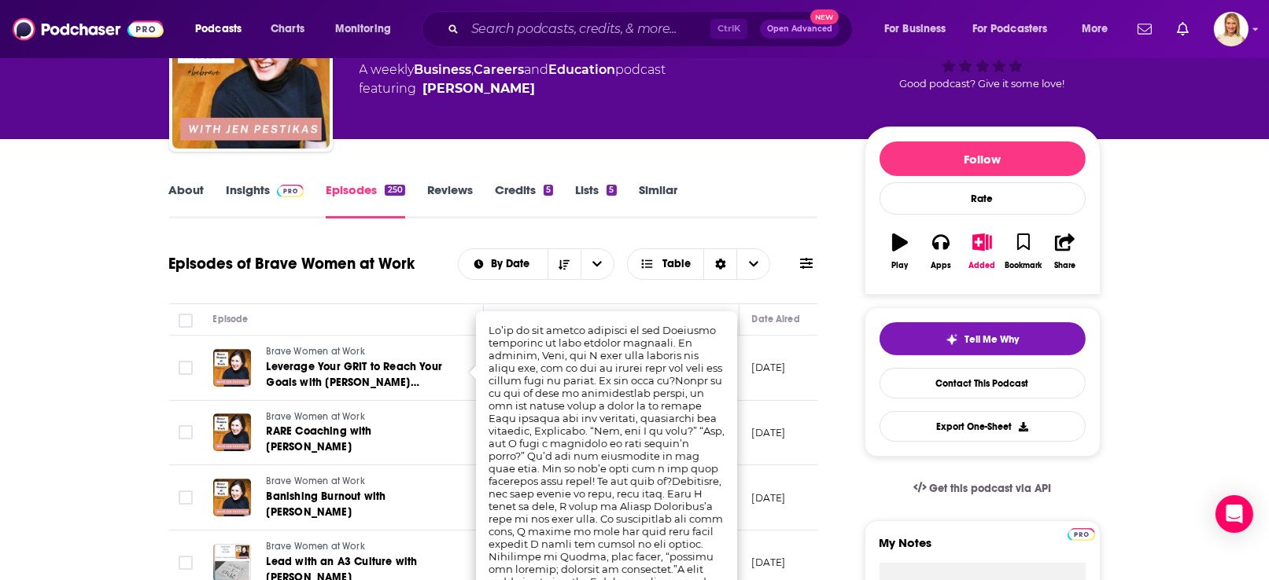
scroll to position [235, 0]
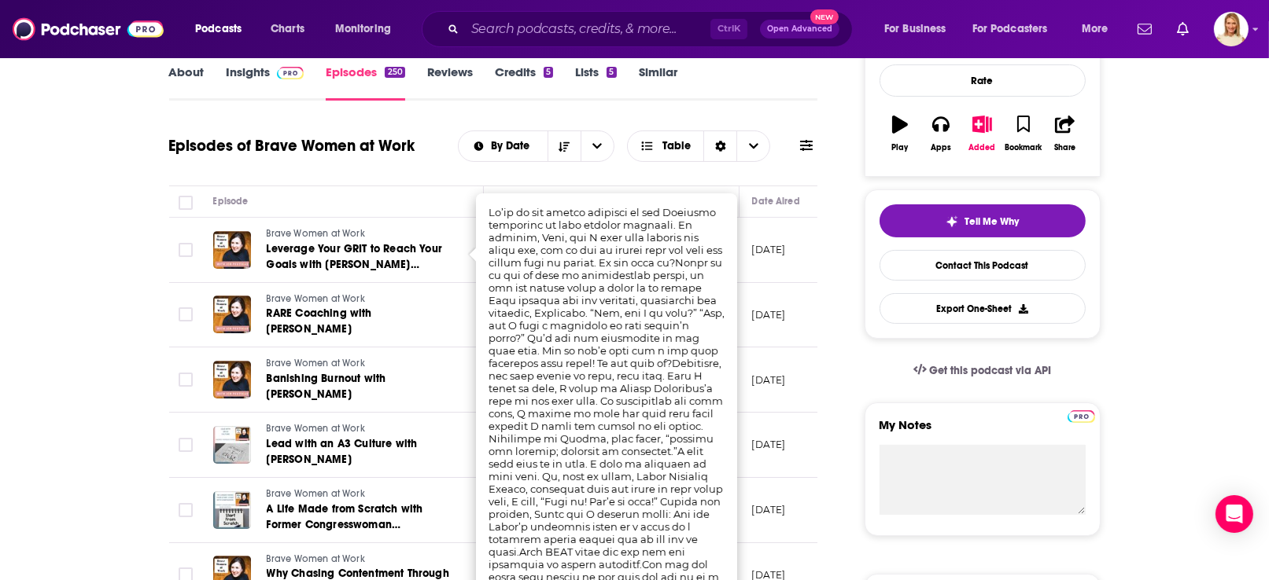
click at [783, 96] on div "About Insights Episodes 250 Reviews Credits 5 Lists 5 Similar" at bounding box center [493, 81] width 649 height 39
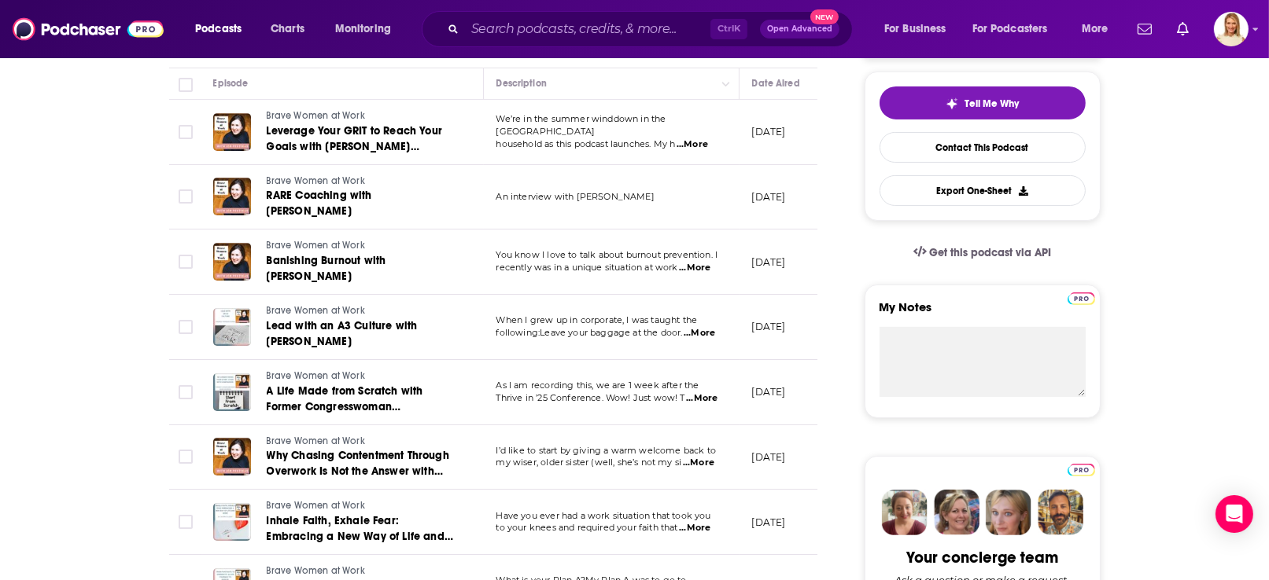
scroll to position [471, 0]
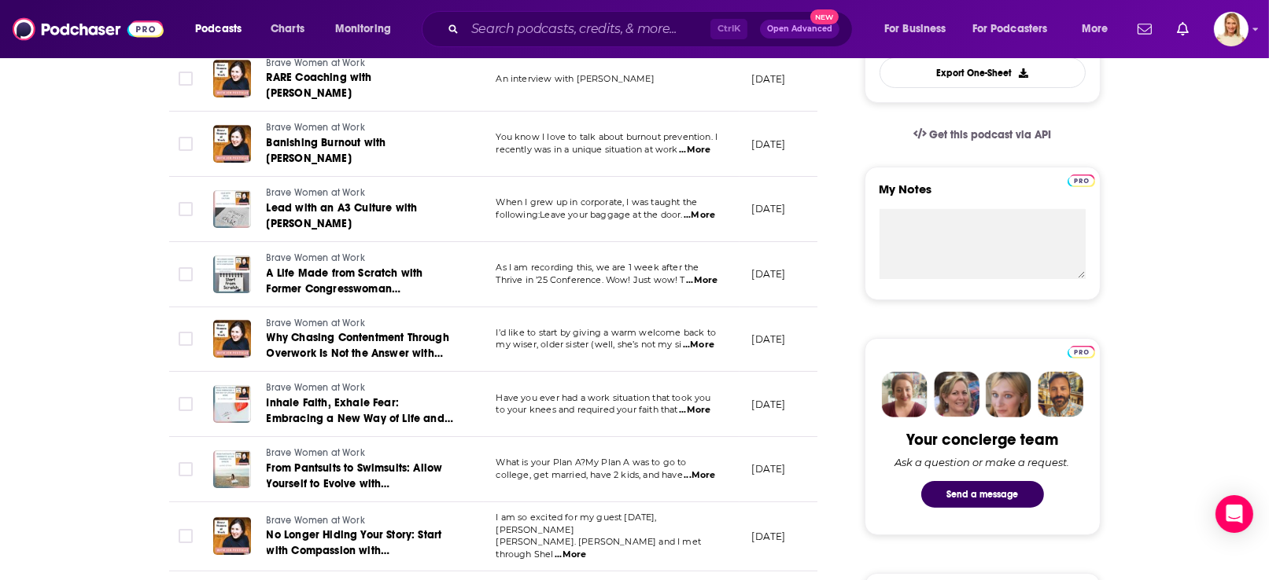
click at [586, 549] on span "...More" at bounding box center [570, 555] width 31 height 13
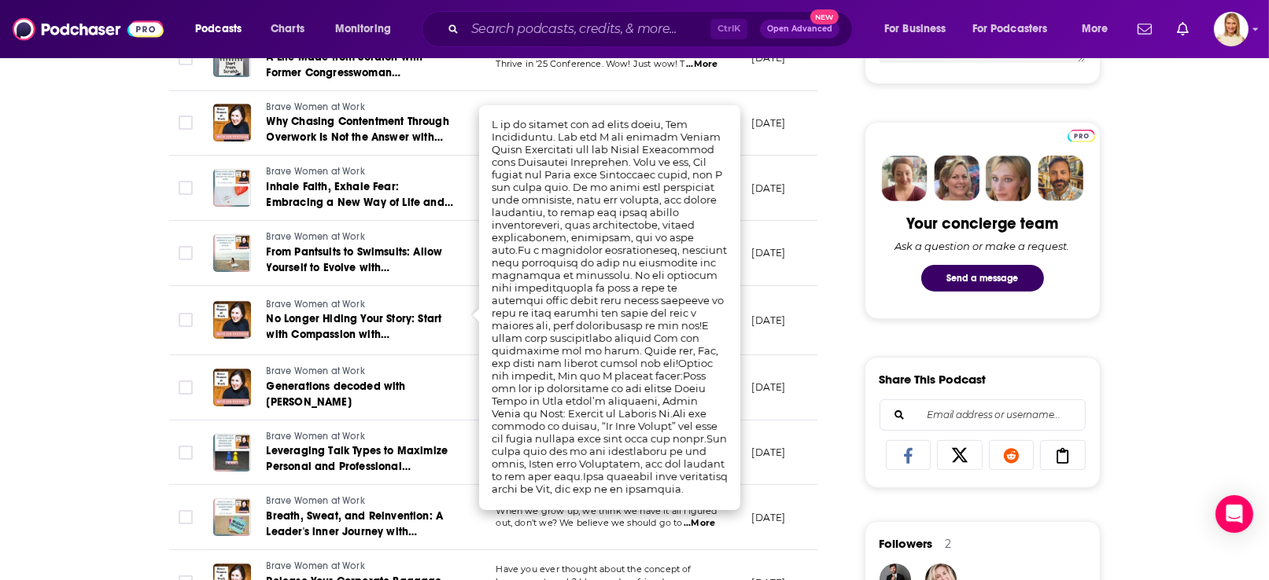
scroll to position [707, 0]
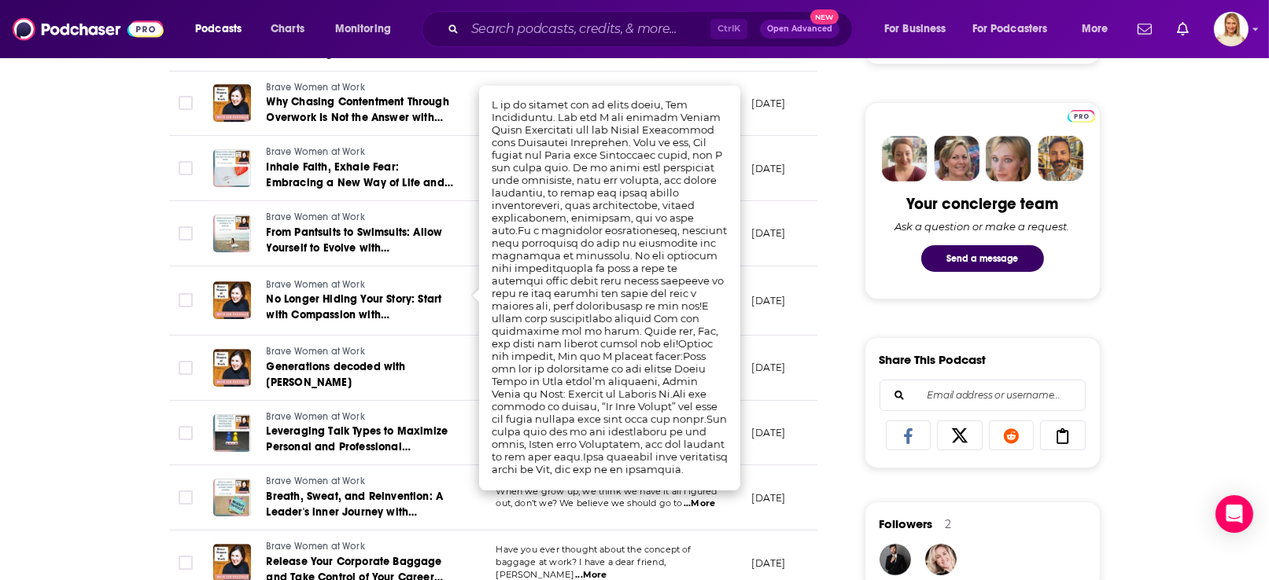
click at [606, 569] on span "...More" at bounding box center [590, 575] width 31 height 13
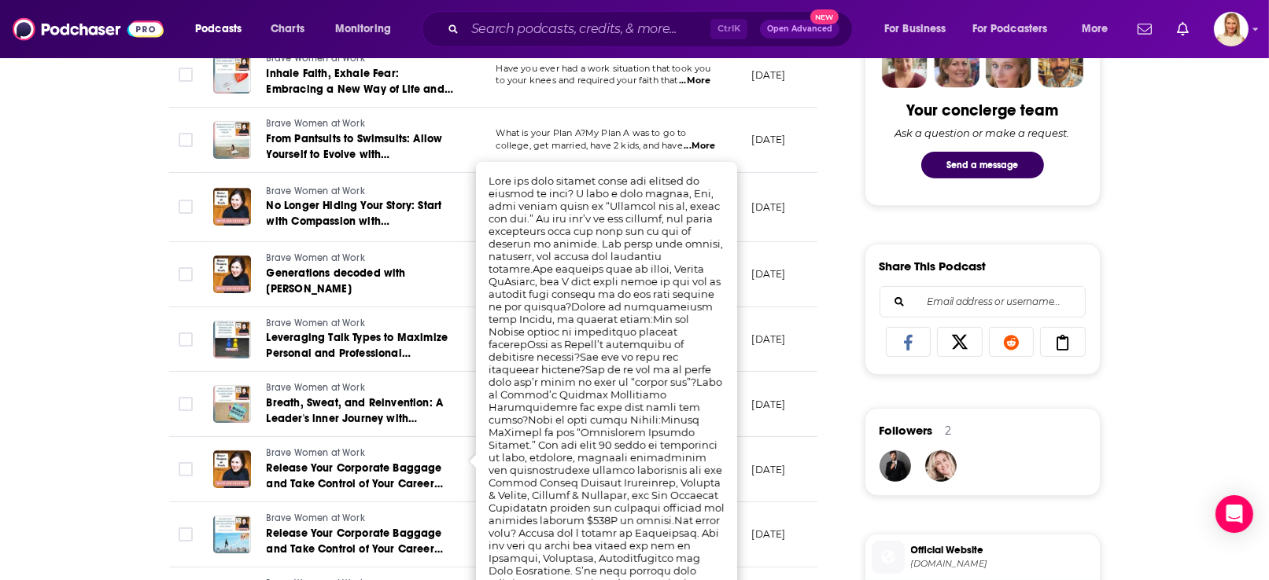
scroll to position [825, 0]
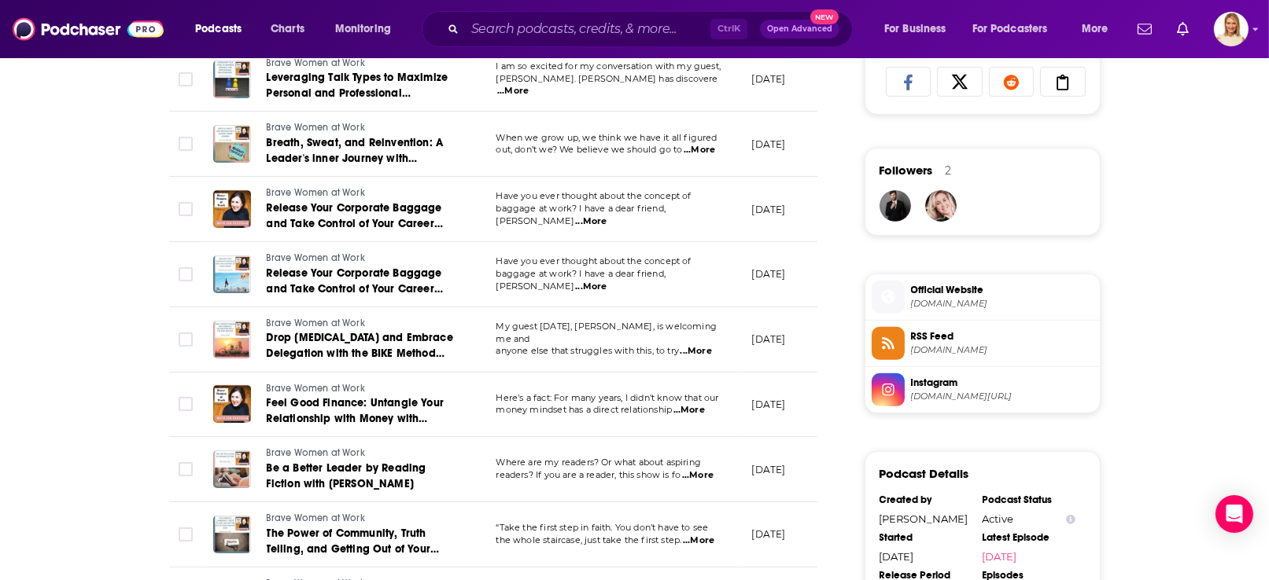
click at [700, 470] on span "...More" at bounding box center [697, 476] width 31 height 13
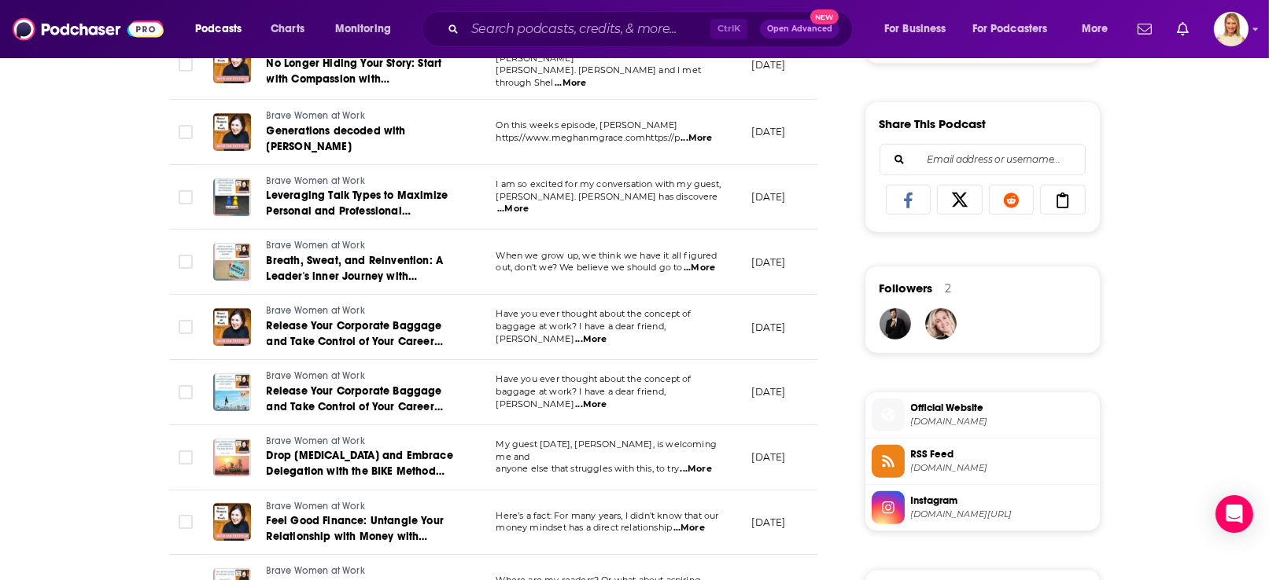
scroll to position [0, 0]
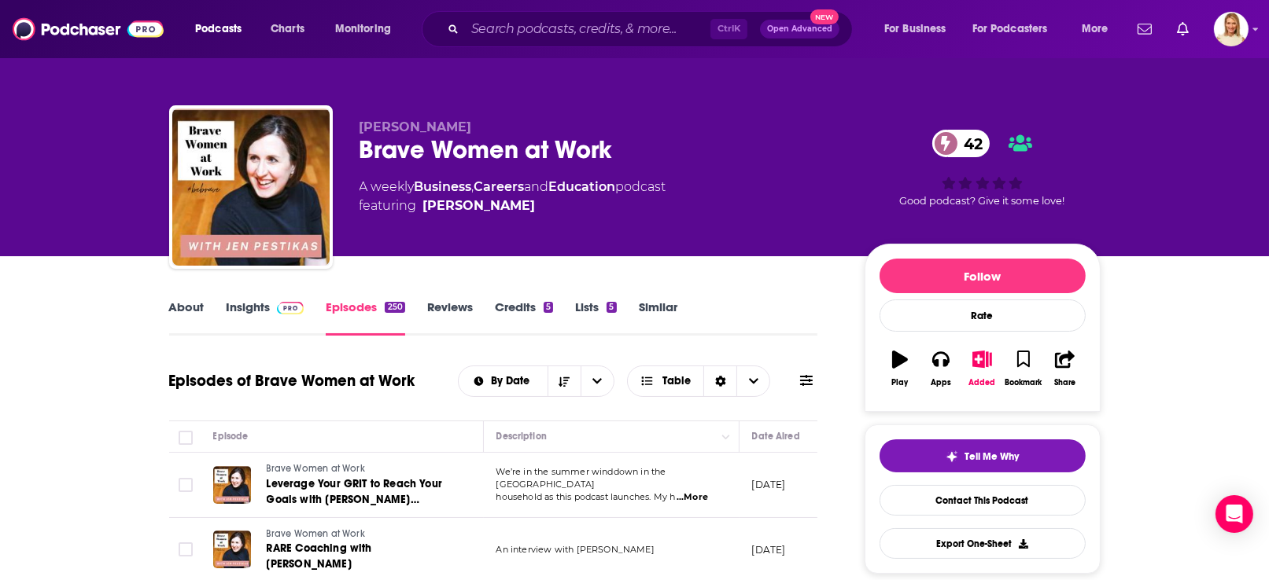
click at [201, 304] on link "About" at bounding box center [186, 318] width 35 height 36
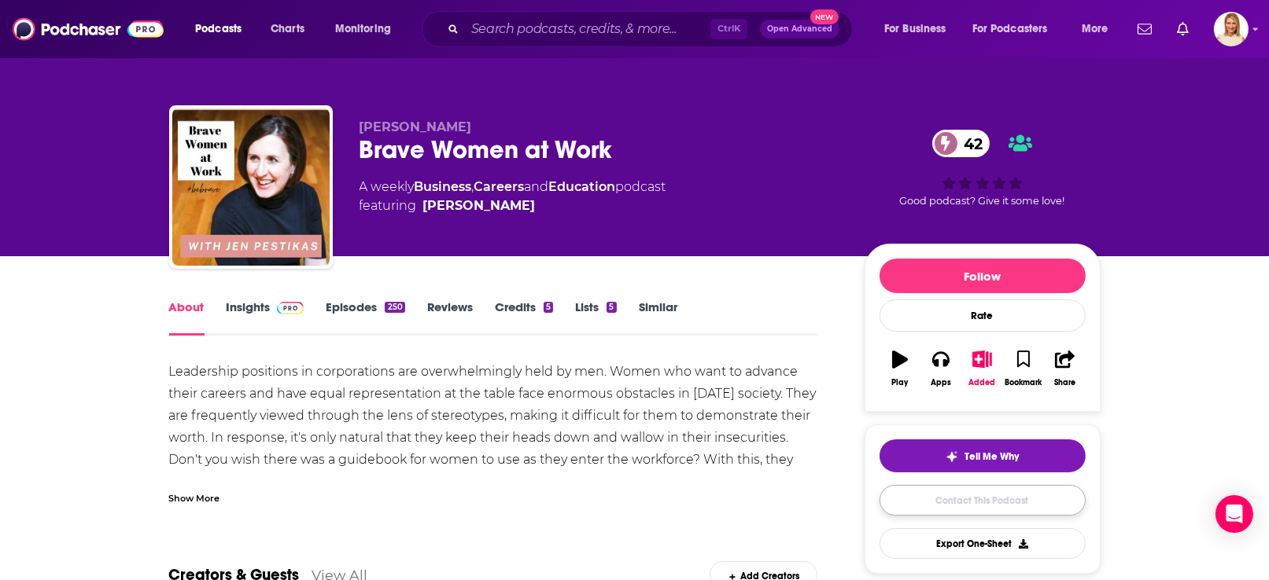
click at [976, 499] on link "Contact This Podcast" at bounding box center [982, 500] width 206 height 31
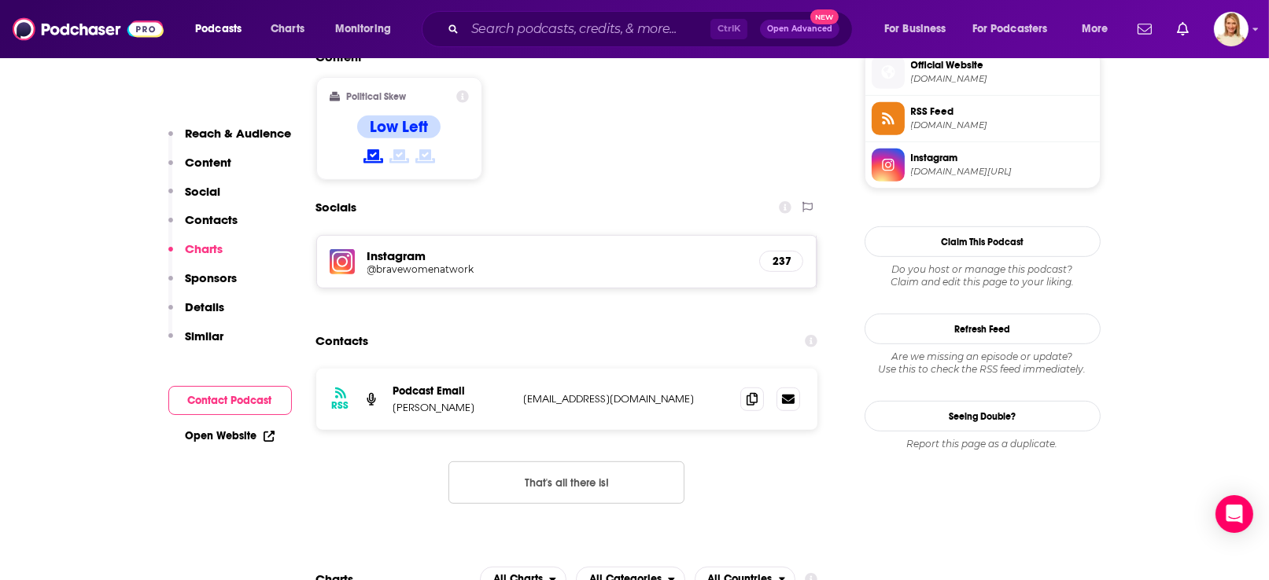
scroll to position [1278, 0]
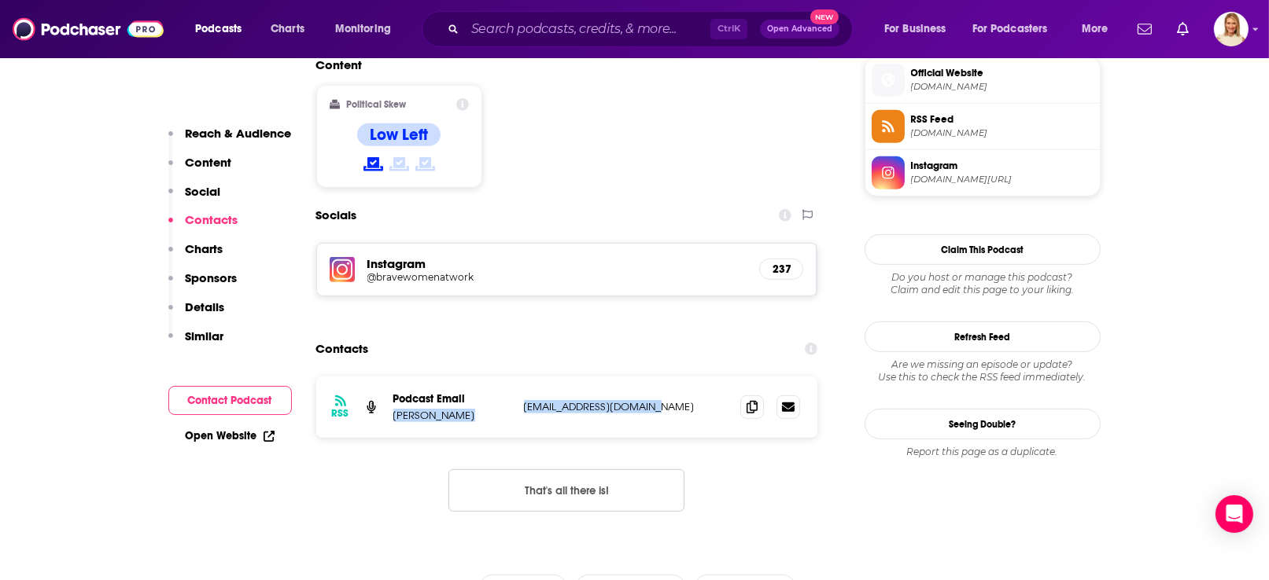
drag, startPoint x: 608, startPoint y: 302, endPoint x: 514, endPoint y: 303, distance: 93.6
click at [514, 377] on div "RSS Podcast Email [PERSON_NAME] [EMAIL_ADDRESS][DOMAIN_NAME] [EMAIL_ADDRESS][DO…" at bounding box center [567, 407] width 502 height 61
drag, startPoint x: 514, startPoint y: 303, endPoint x: 520, endPoint y: 309, distance: 8.4
click at [516, 377] on div "RSS Podcast Email [PERSON_NAME] [EMAIL_ADDRESS][DOMAIN_NAME] [EMAIL_ADDRESS][DO…" at bounding box center [567, 407] width 502 height 61
click at [658, 400] on p "[EMAIL_ADDRESS][DOMAIN_NAME]" at bounding box center [626, 406] width 205 height 13
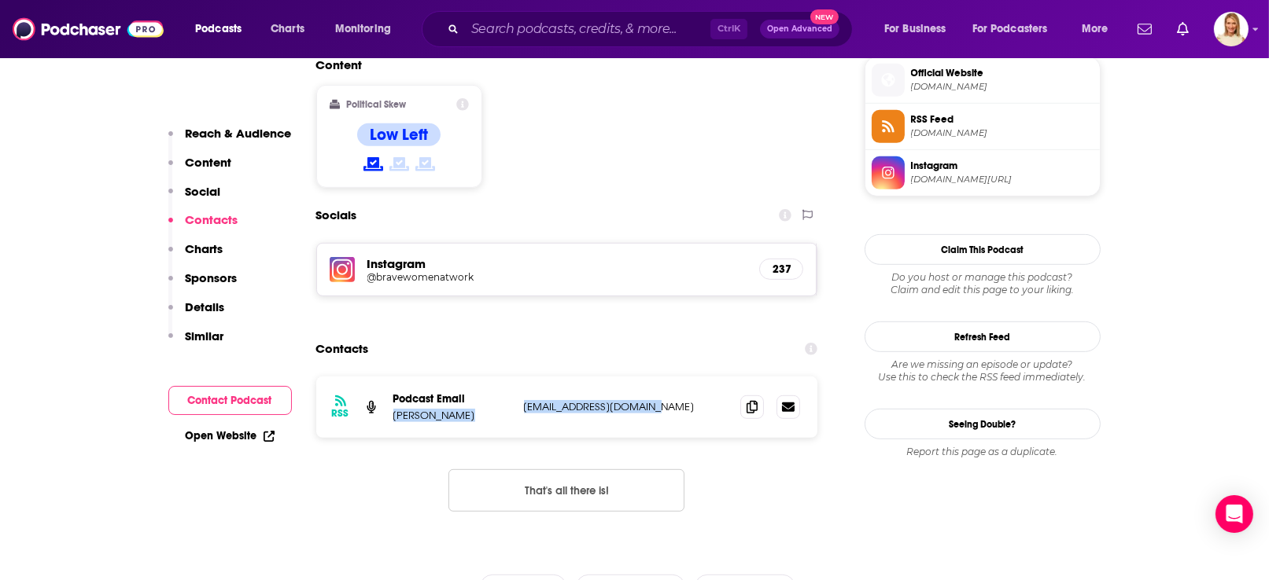
click at [656, 400] on p "[EMAIL_ADDRESS][DOMAIN_NAME]" at bounding box center [626, 406] width 205 height 13
drag, startPoint x: 650, startPoint y: 309, endPoint x: 519, endPoint y: 312, distance: 130.6
click at [519, 377] on div "RSS Podcast Email [PERSON_NAME] [EMAIL_ADDRESS][DOMAIN_NAME] [EMAIL_ADDRESS][DO…" at bounding box center [567, 407] width 502 height 61
copy p "[EMAIL_ADDRESS][DOMAIN_NAME]"
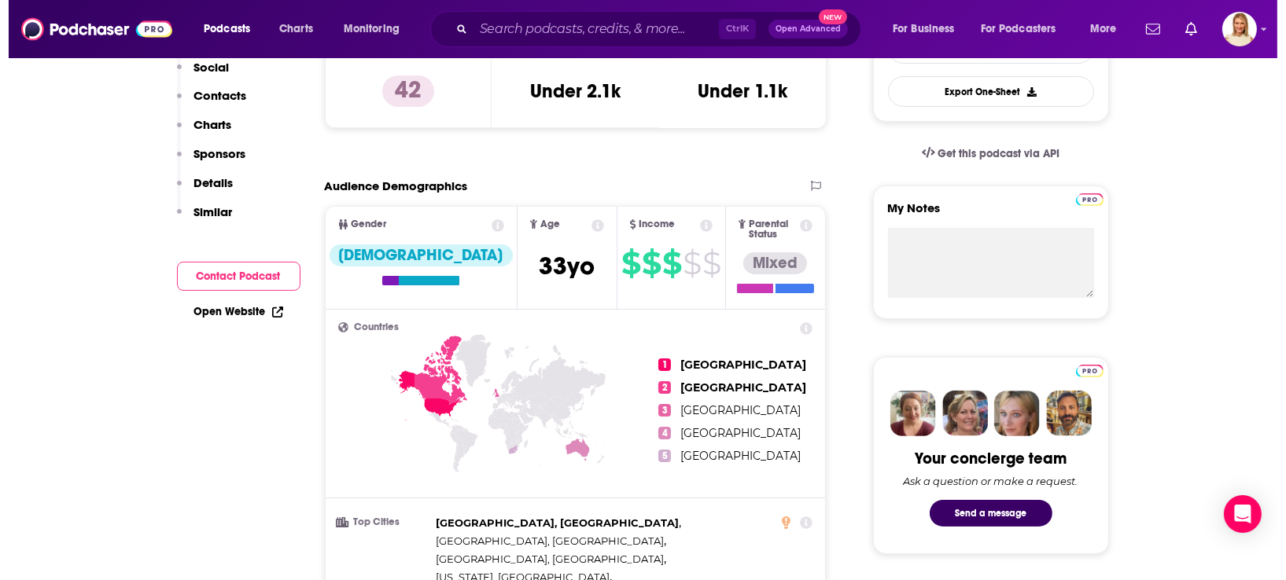
scroll to position [0, 0]
